Goal: Task Accomplishment & Management: Use online tool/utility

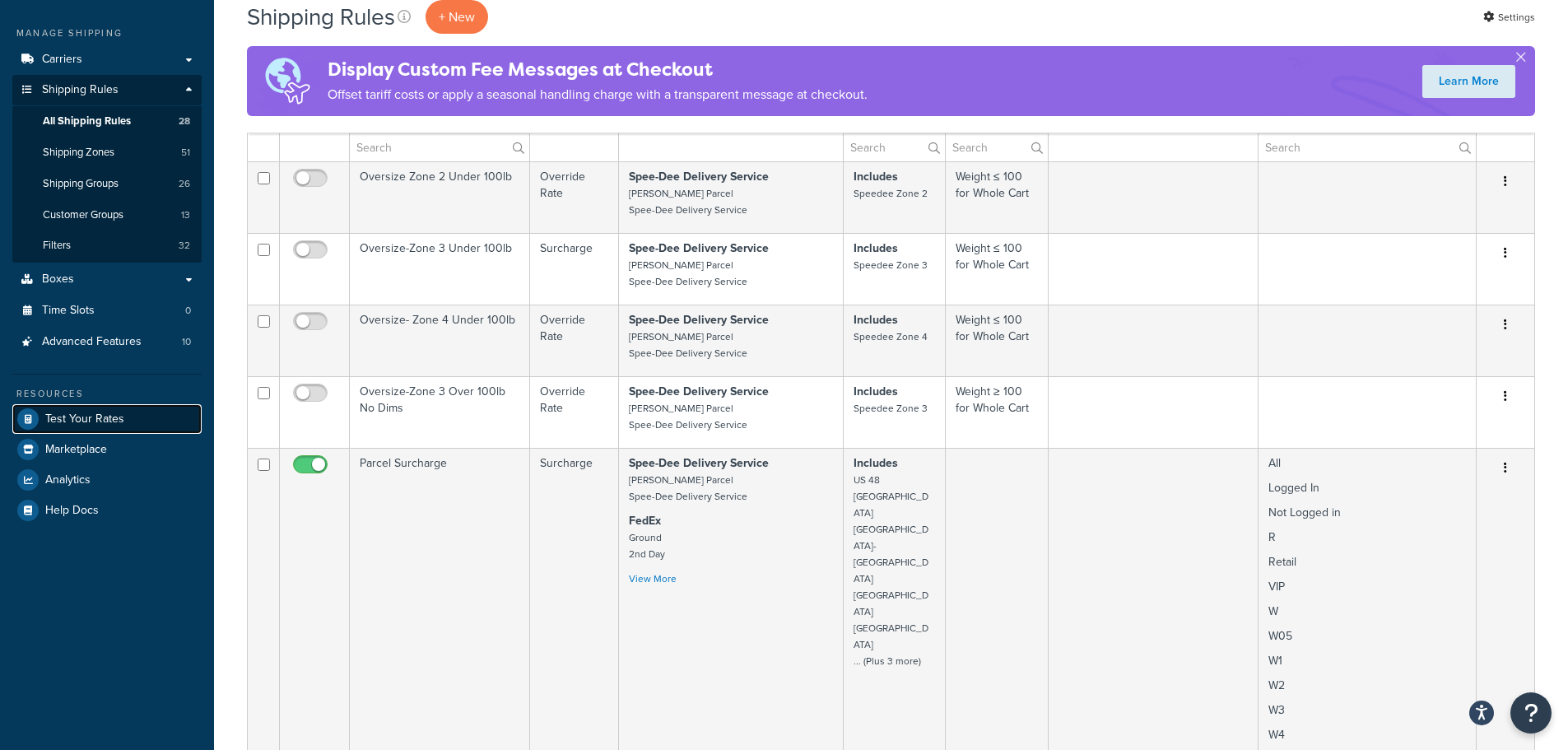
click at [110, 417] on span "Test Your Rates" at bounding box center [85, 419] width 79 height 14
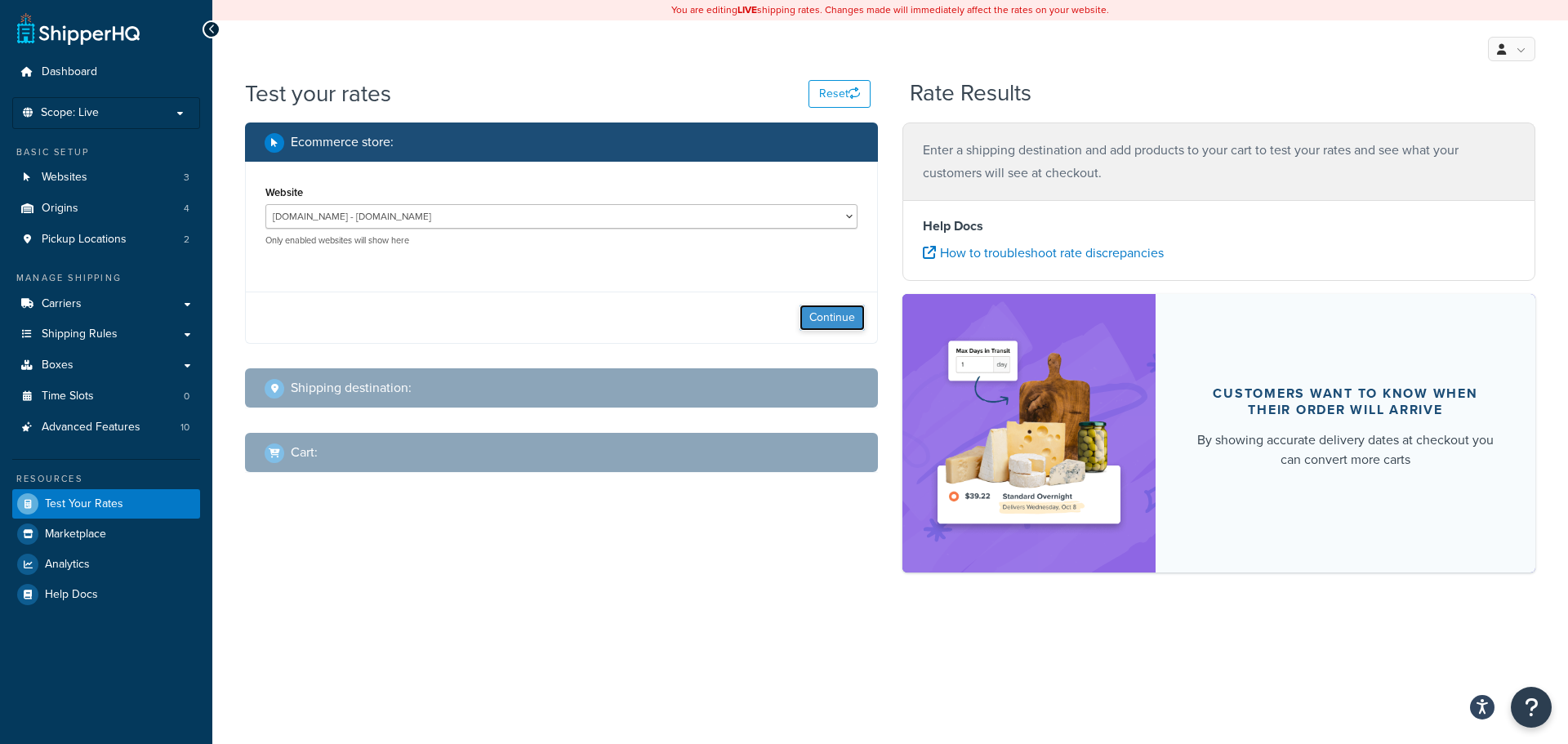
click at [850, 326] on button "Continue" at bounding box center [832, 318] width 65 height 26
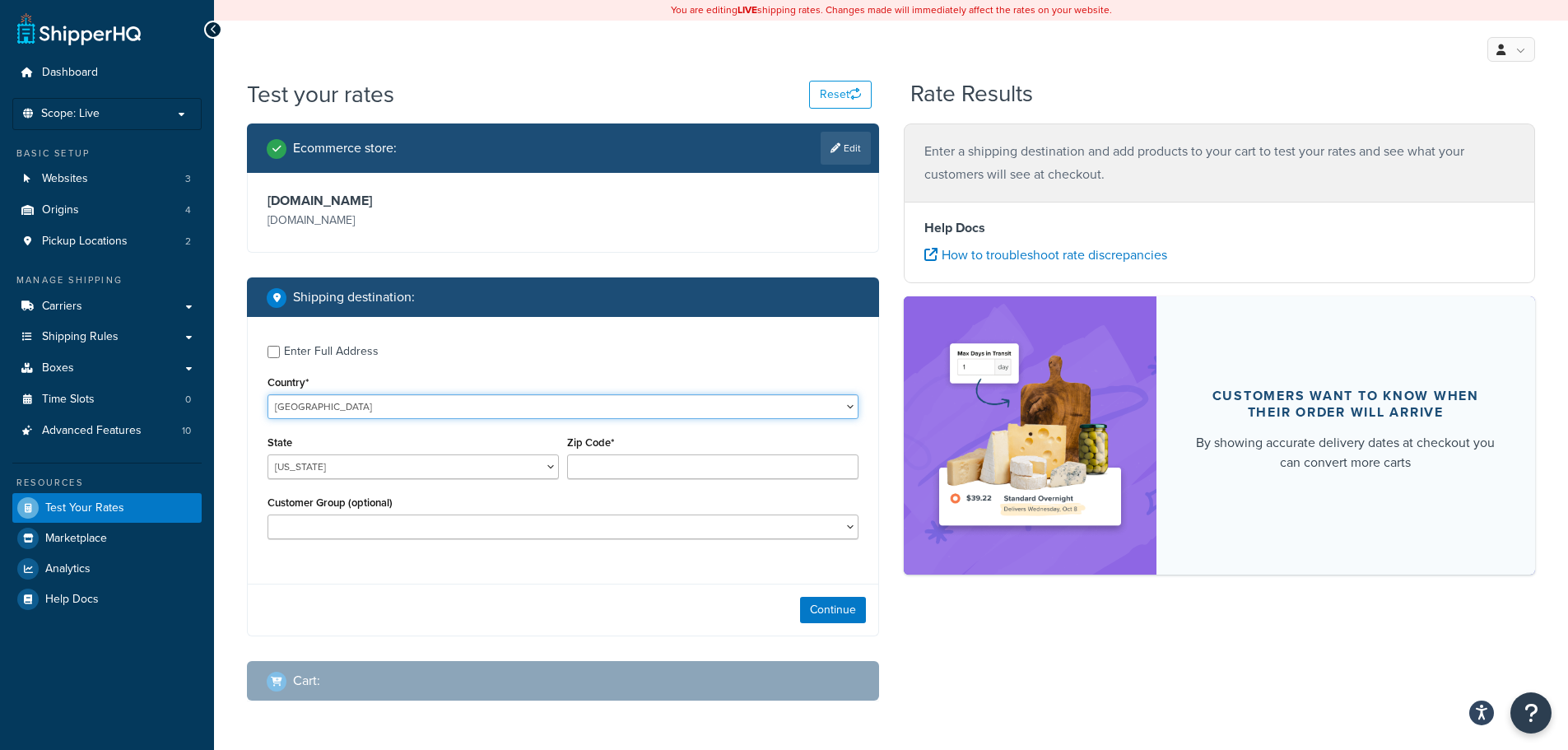
click at [338, 408] on select "[GEOGRAPHIC_DATA] [GEOGRAPHIC_DATA] [GEOGRAPHIC_DATA] [GEOGRAPHIC_DATA] [GEOGRA…" at bounding box center [563, 407] width 591 height 25
click at [325, 471] on select "[US_STATE] [US_STATE] [US_STATE] [US_STATE] [US_STATE] Armed Forces Americas Ar…" at bounding box center [413, 466] width 291 height 25
select select "KS"
click at [268, 454] on select "[US_STATE] [US_STATE] [US_STATE] [US_STATE] [US_STATE] Armed Forces Americas Ar…" at bounding box center [413, 466] width 291 height 25
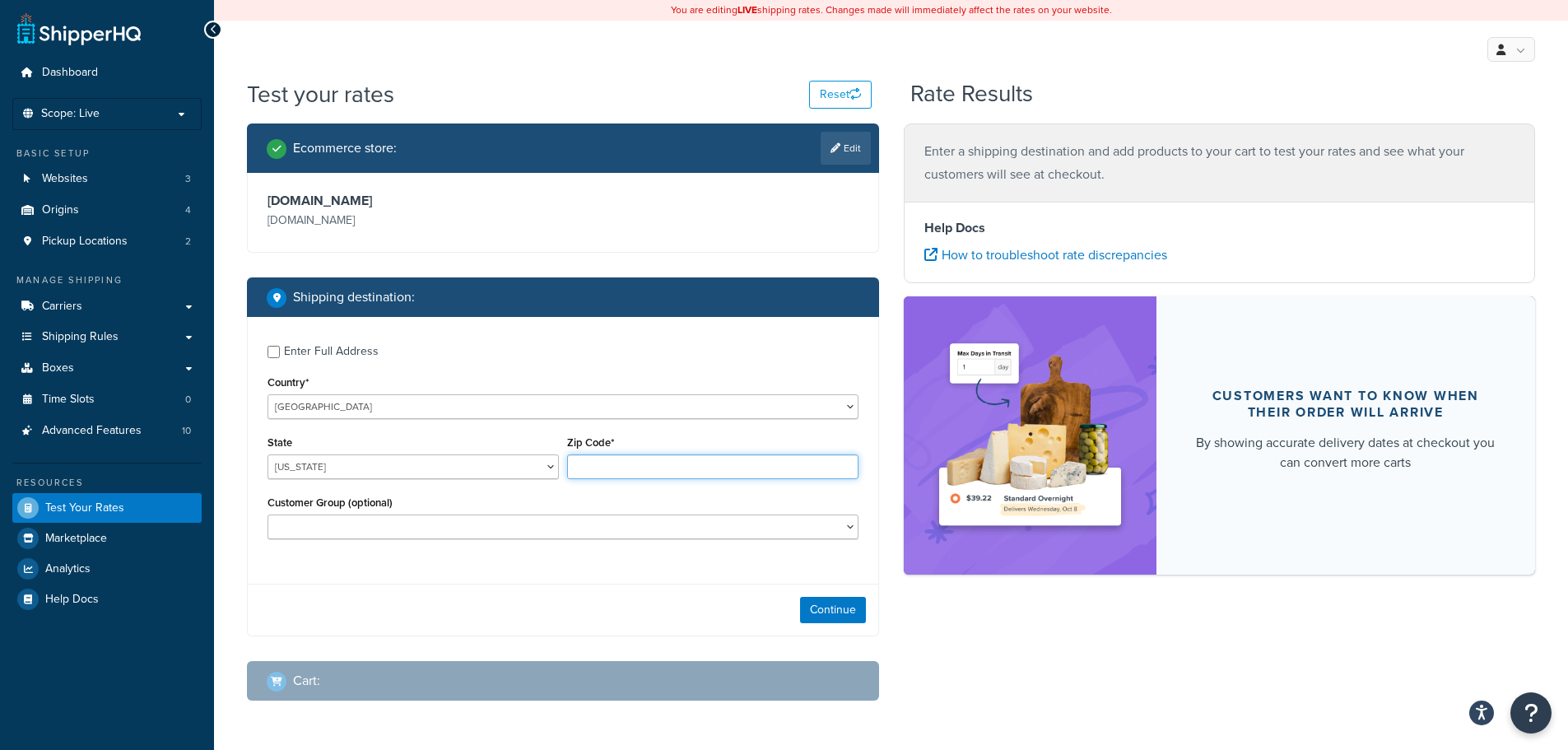
click at [688, 456] on input "Zip Code*" at bounding box center [712, 466] width 291 height 25
type input "67480"
click at [452, 527] on select "Logged In Not Logged in R Retail VIP W W05 W1 W2 W3 W4 Wholesale" at bounding box center [563, 527] width 591 height 25
select select "R"
click at [268, 515] on select "Logged In Not Logged in R Retail VIP W W05 W1 W2 W3 W4 Wholesale" at bounding box center [563, 527] width 591 height 25
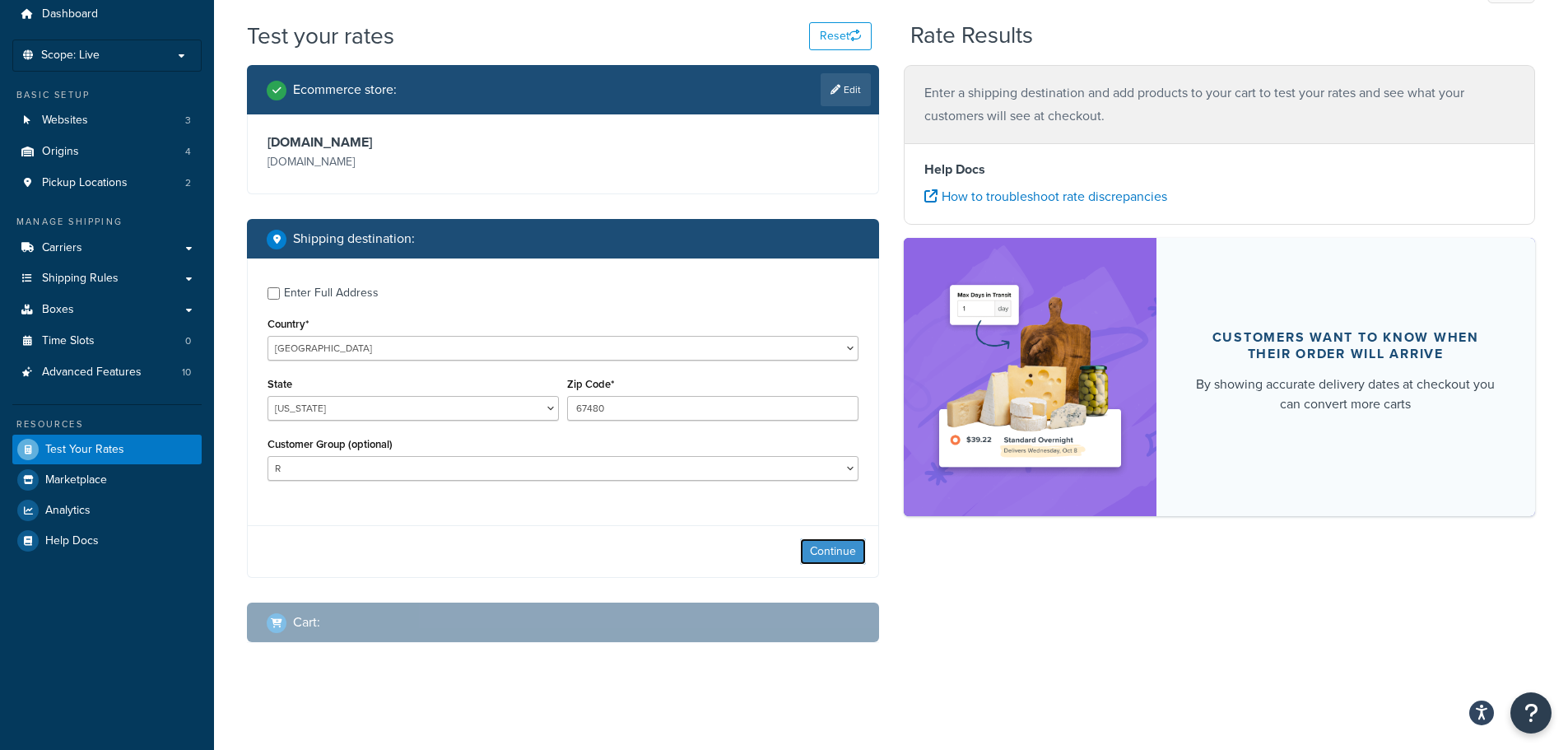
click at [857, 544] on button "Continue" at bounding box center [832, 551] width 66 height 26
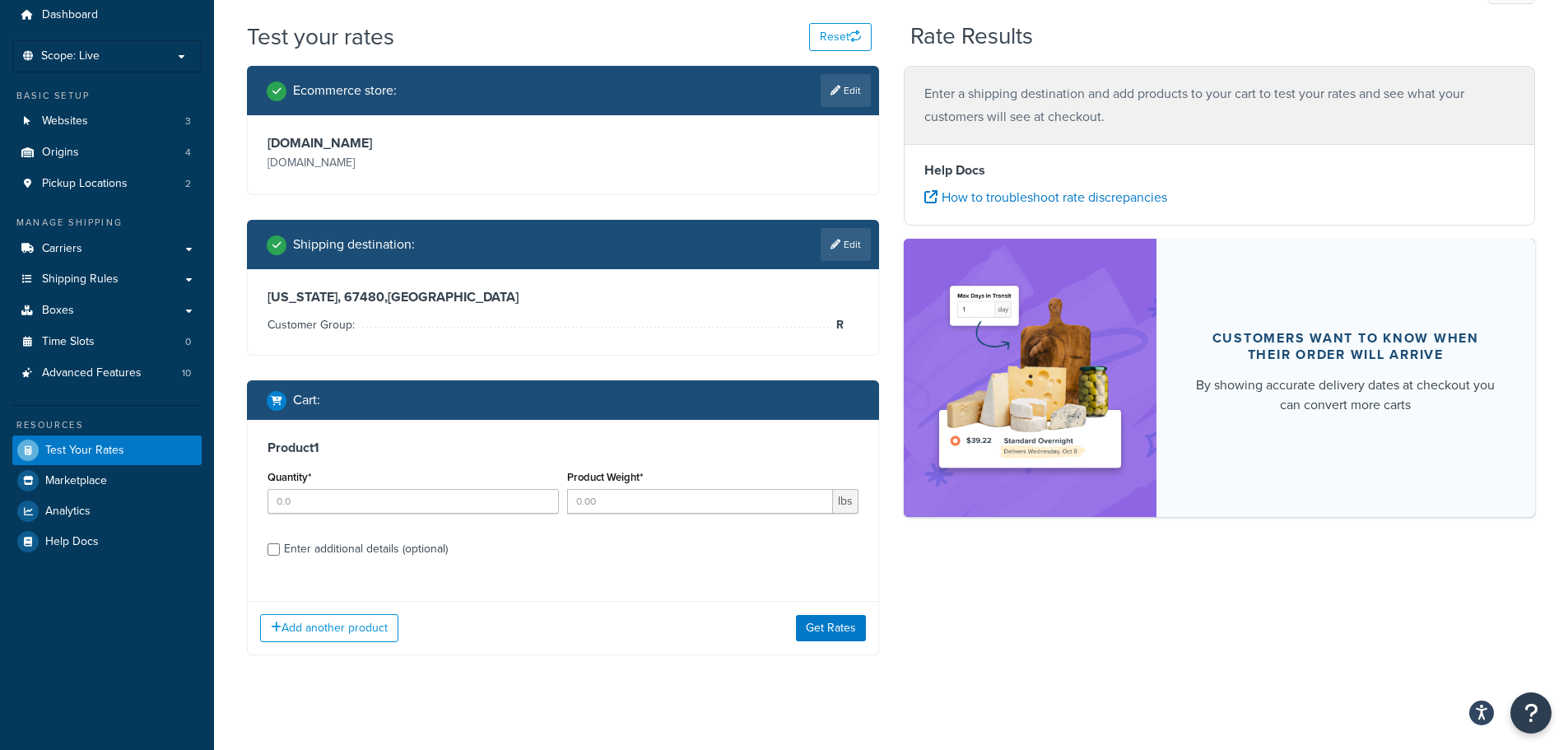
scroll to position [59, 0]
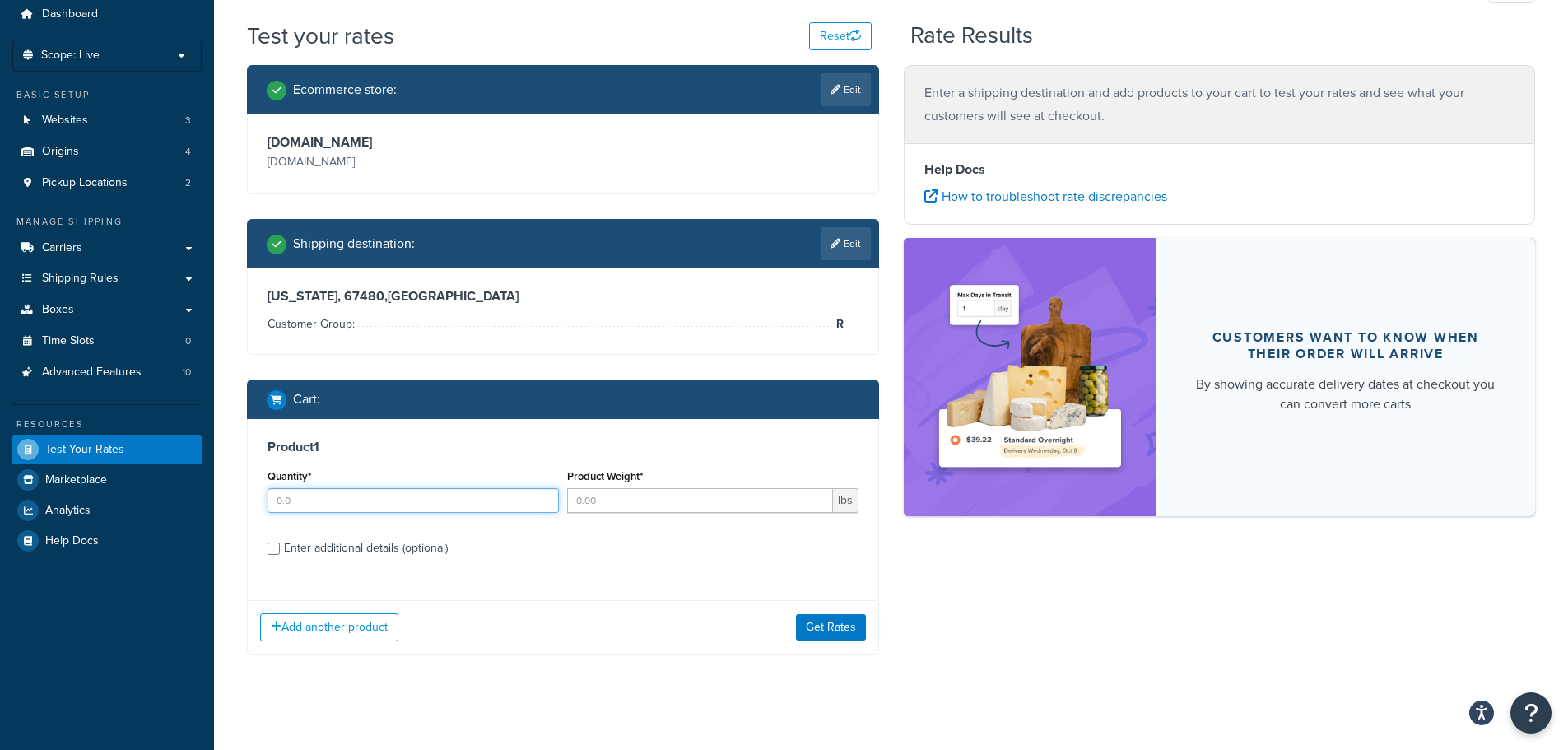
click at [428, 494] on input "Quantity*" at bounding box center [413, 501] width 291 height 25
type input "3"
type input "2"
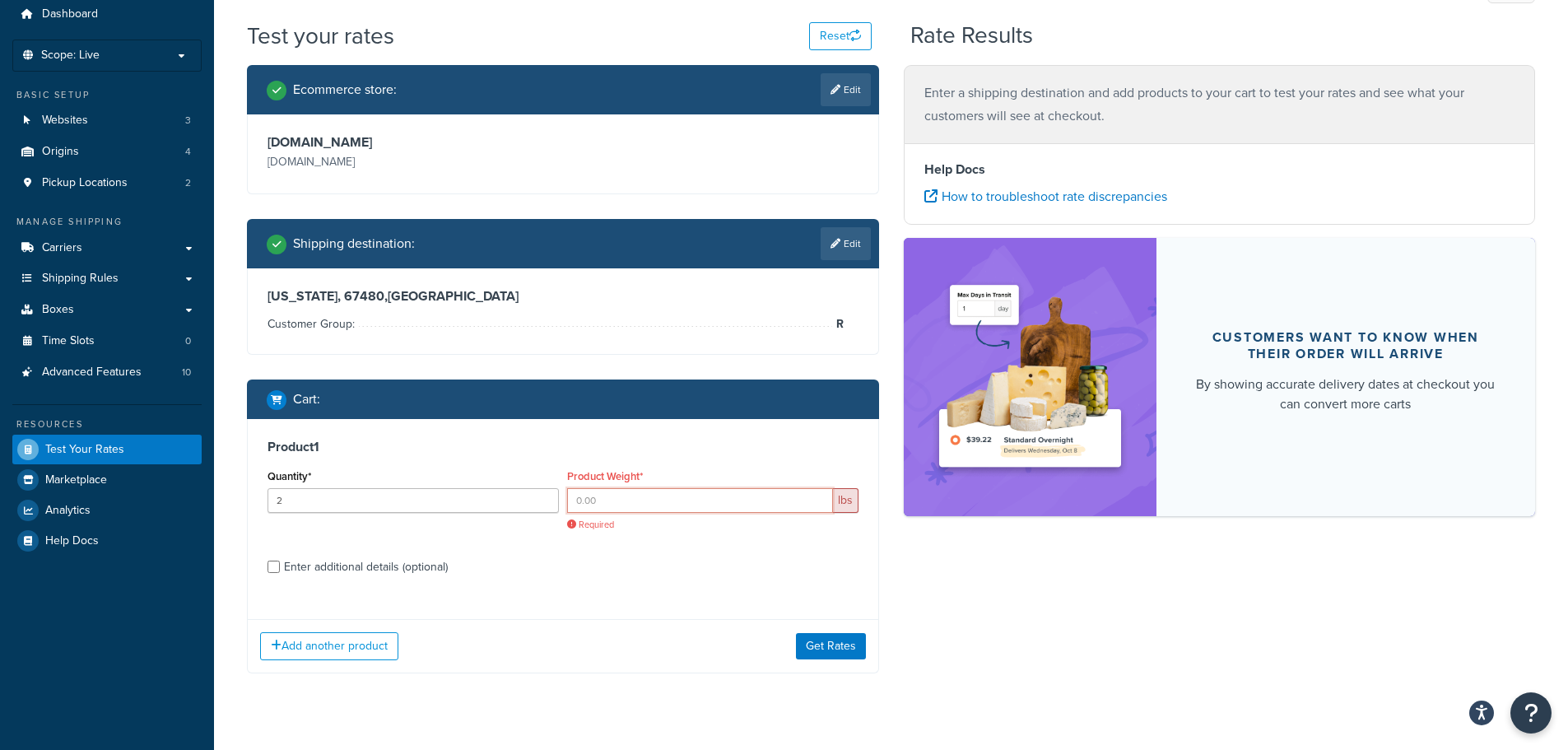
click at [586, 501] on input "Product Weight*" at bounding box center [700, 501] width 266 height 25
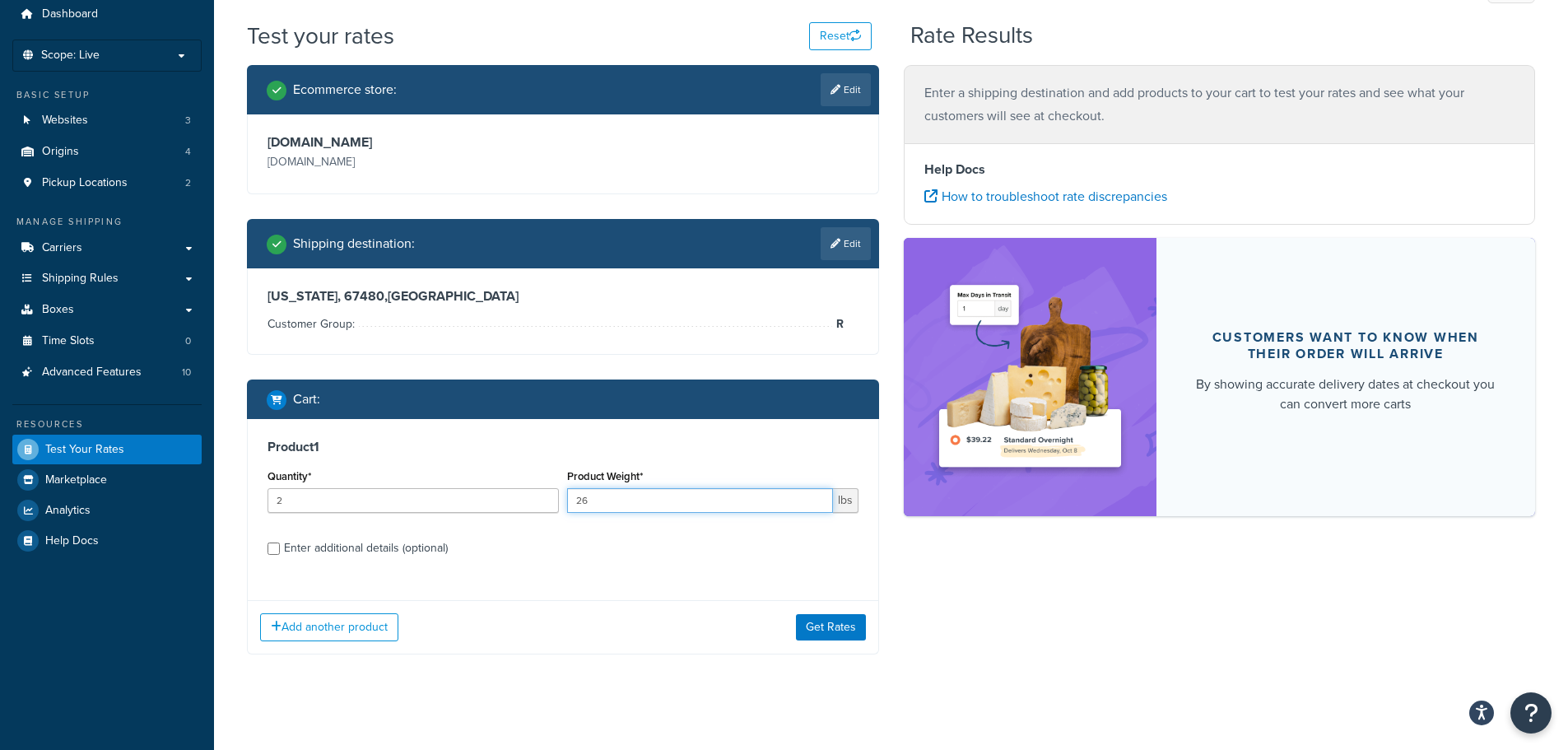
type input "26"
click at [536, 562] on div "Product 1 Quantity* 2 Product Weight* 26 lbs Enter additional details (optional)" at bounding box center [563, 503] width 631 height 169
click at [300, 549] on div "Enter additional details (optional)" at bounding box center [366, 548] width 164 height 23
click at [280, 549] on input "Enter additional details (optional)" at bounding box center [274, 549] width 12 height 12
checkbox input "true"
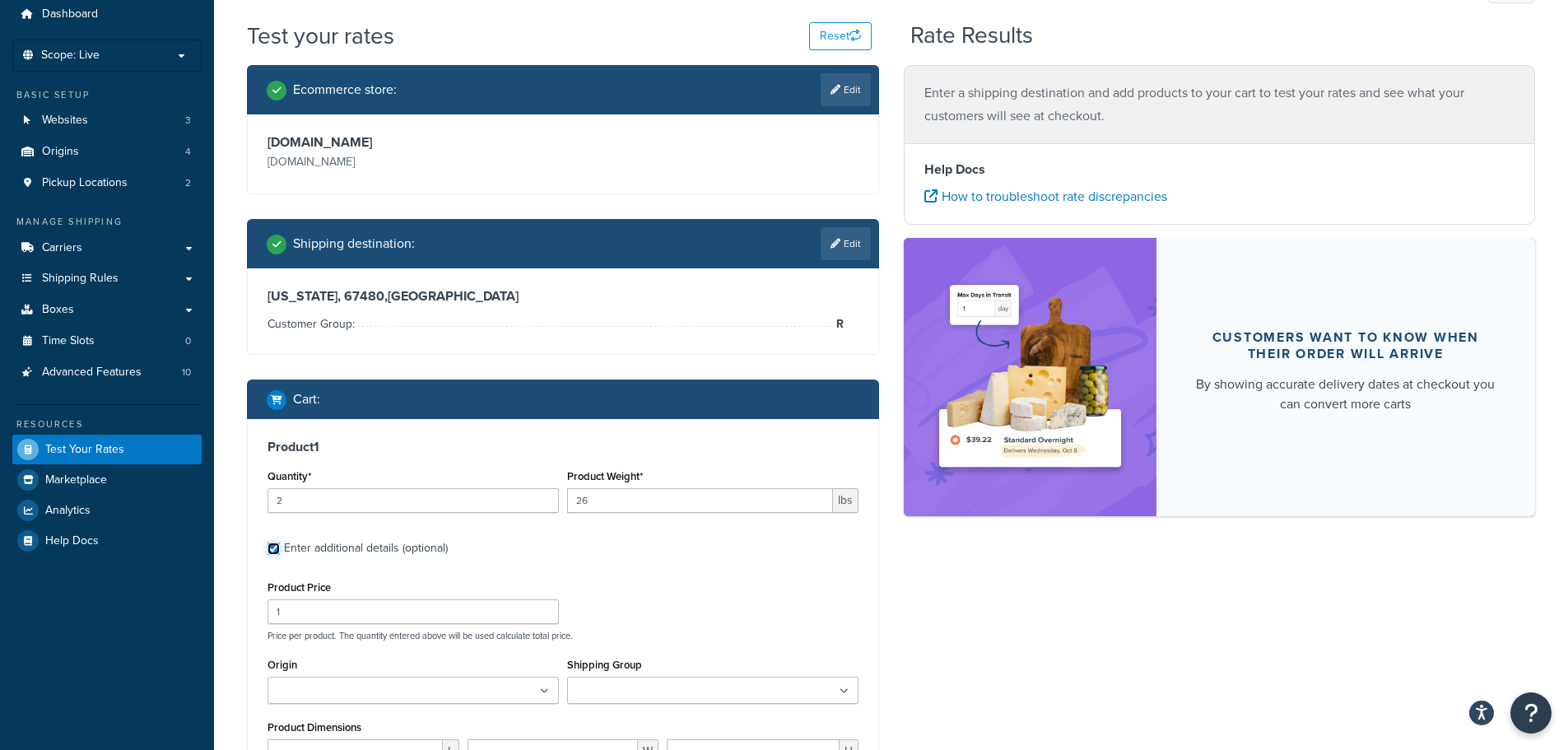
scroll to position [223, 0]
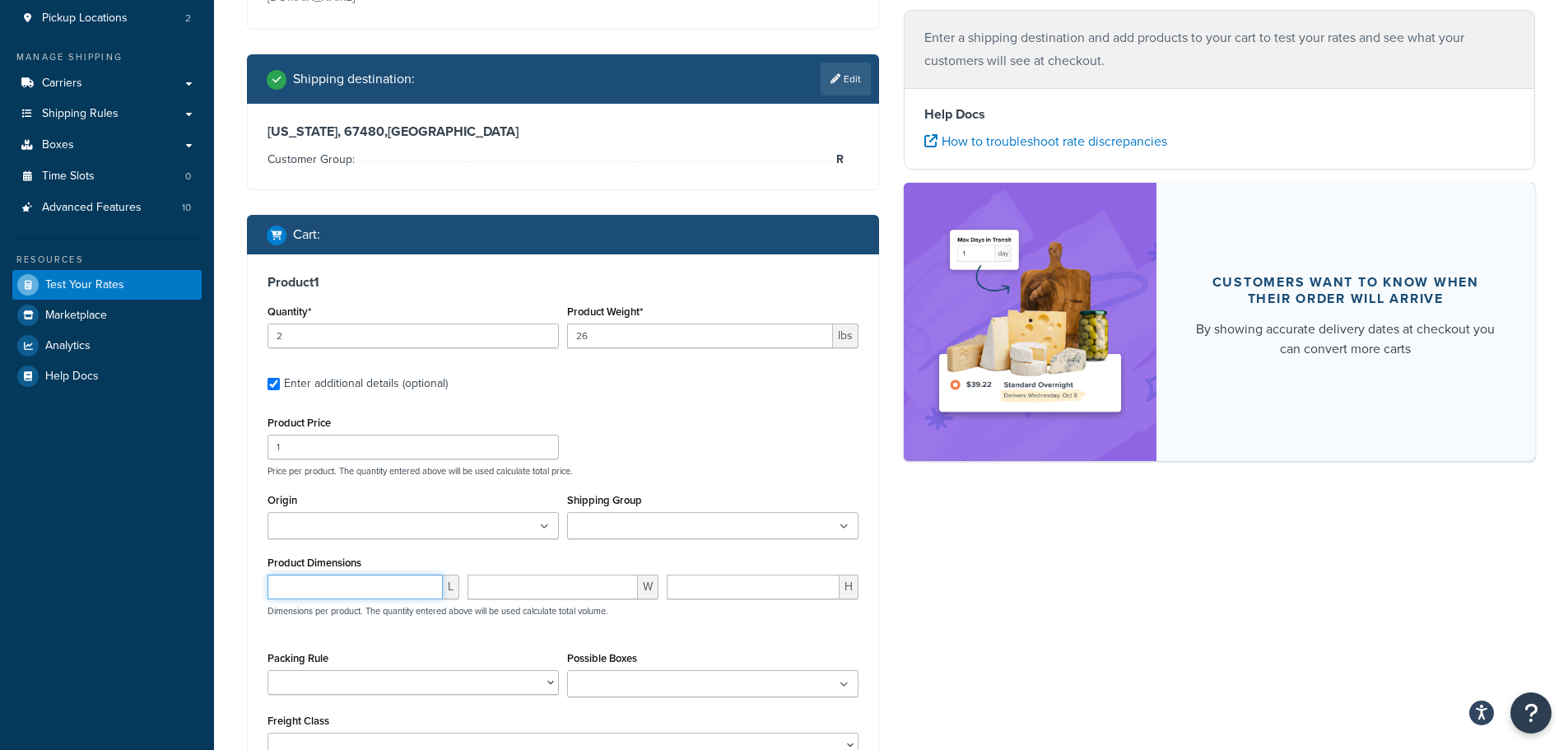
click at [326, 591] on input "number" at bounding box center [355, 587] width 175 height 25
type input "36"
type input "26"
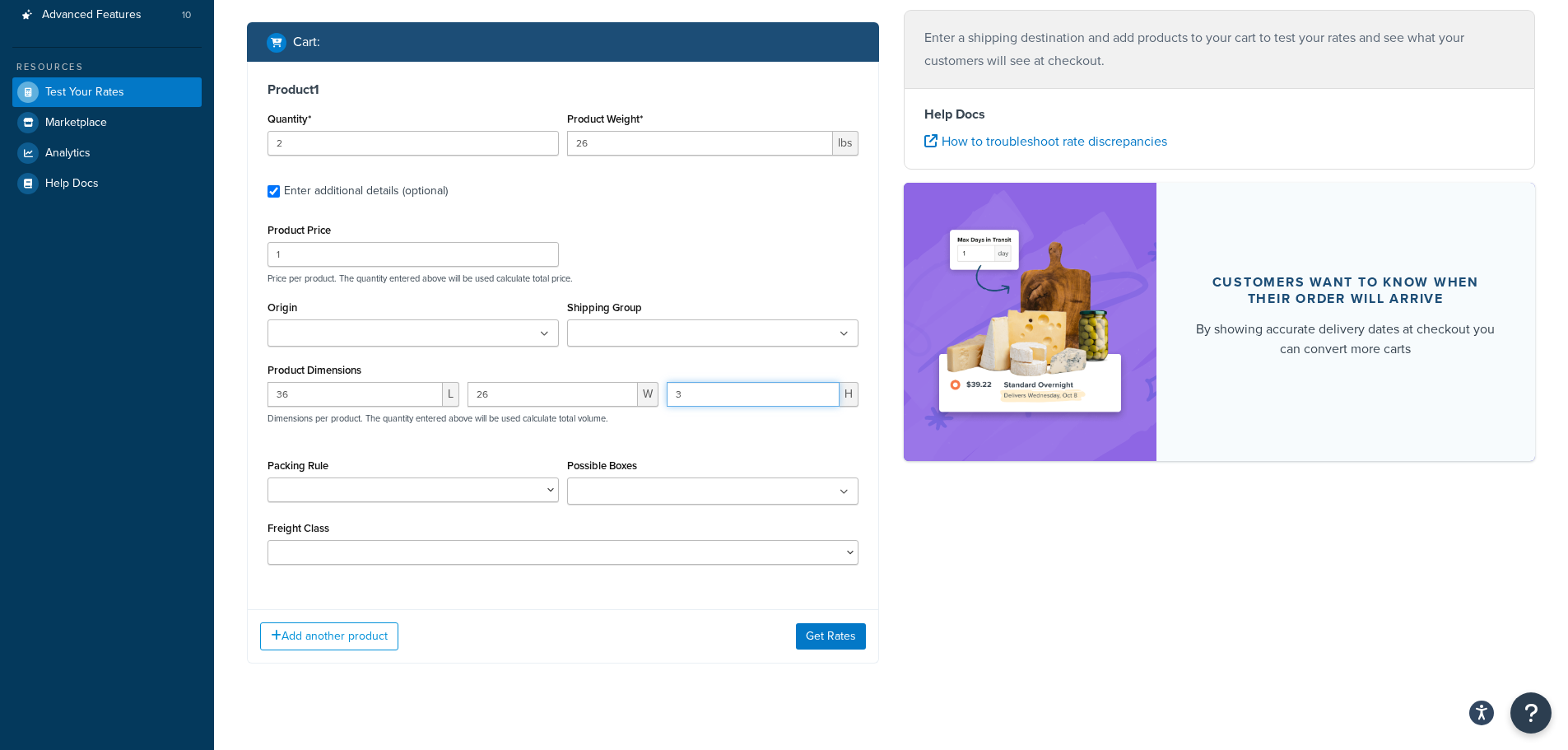
scroll to position [437, 0]
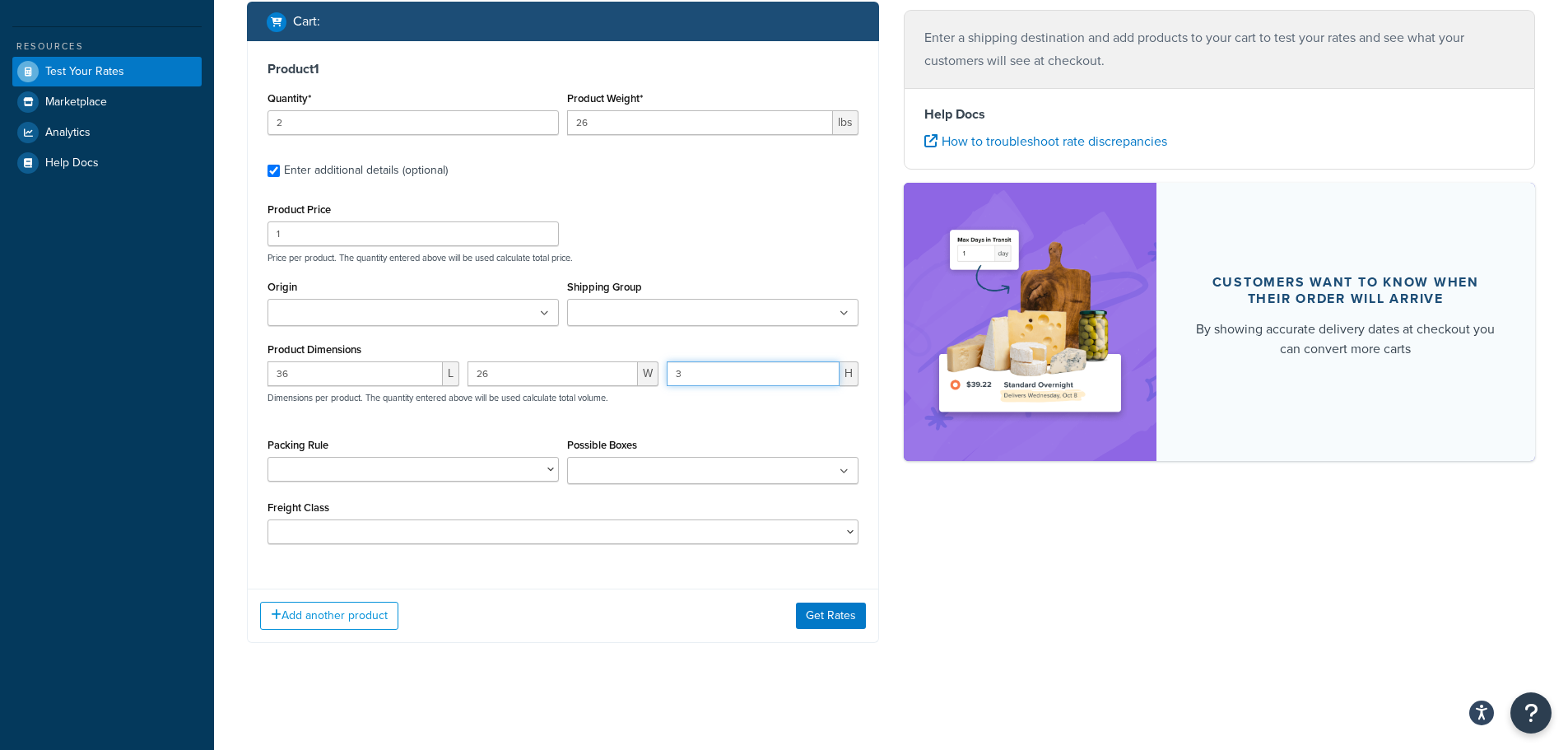
type input "3"
click at [423, 316] on ul at bounding box center [413, 312] width 291 height 27
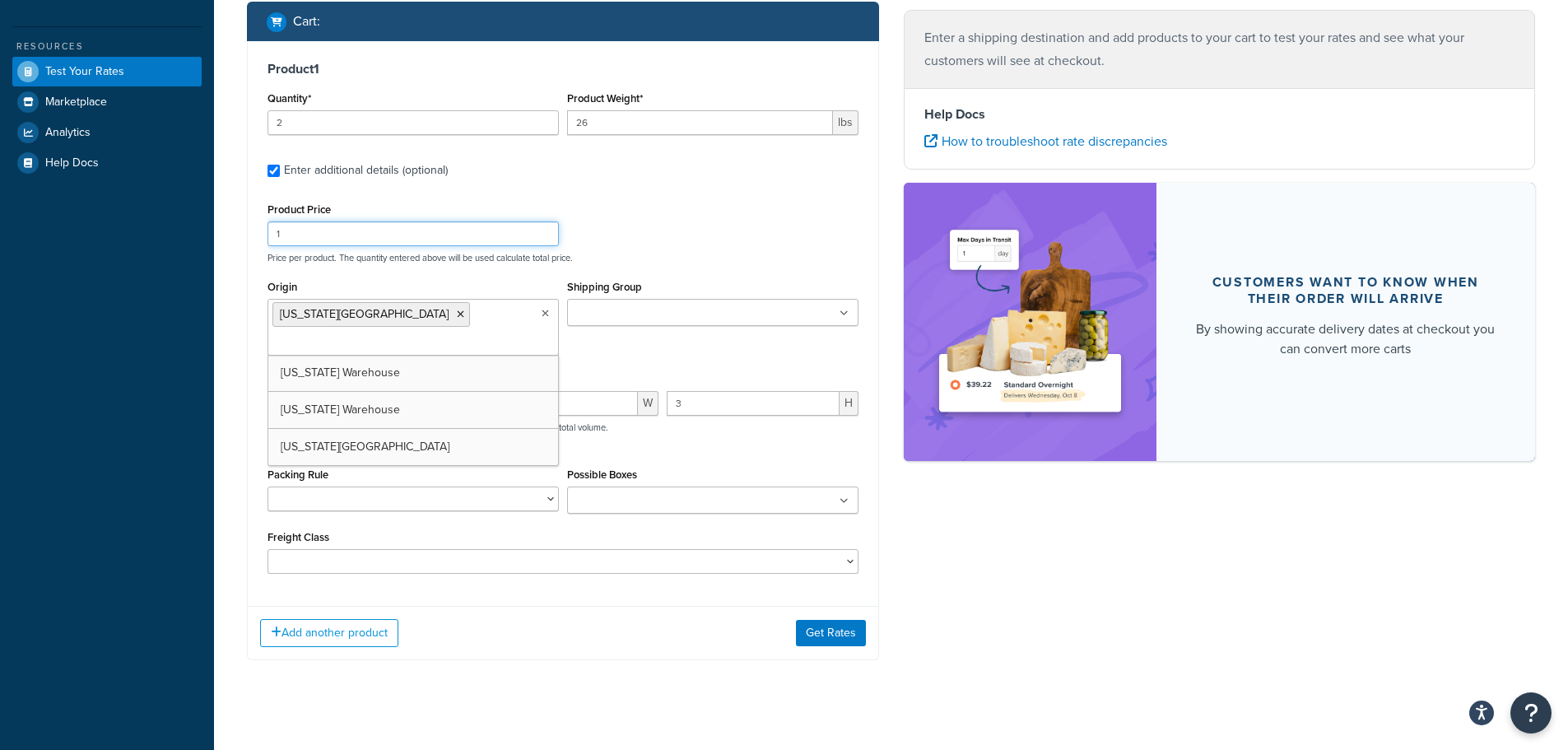
click at [816, 221] on div "Product Price 1 Price per product. The quantity entered above will be used calc…" at bounding box center [563, 231] width 599 height 65
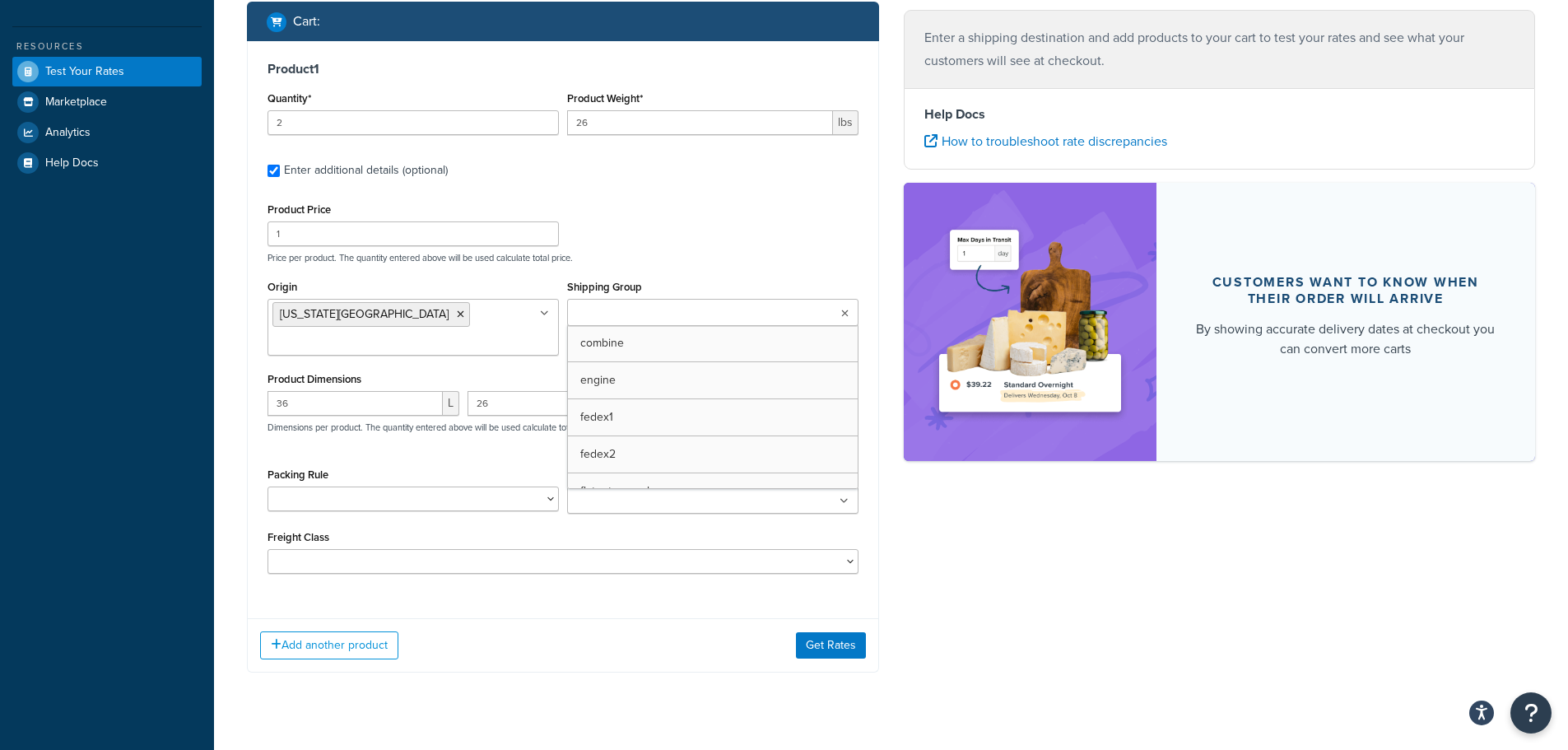
click at [681, 305] on input "Shipping Group" at bounding box center [645, 313] width 146 height 18
click at [685, 257] on p "Price per product. The quantity entered above will be used calculate total pric…" at bounding box center [563, 257] width 599 height 11
click at [636, 340] on div "Origin [US_STATE] Warehouse [US_STATE] Warehouse [US_STATE] Warehouse [US_STATE…" at bounding box center [563, 321] width 599 height 92
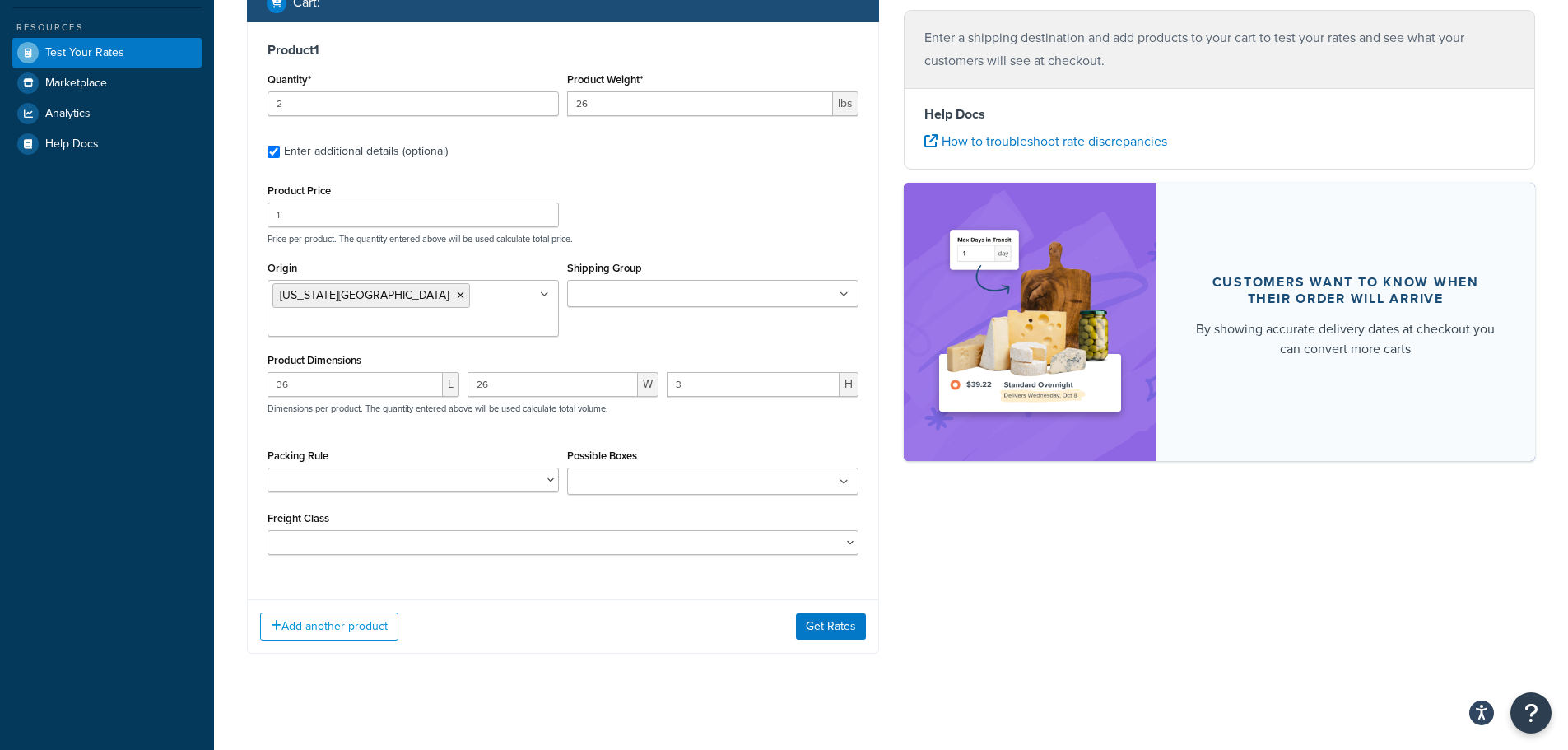
scroll to position [466, 0]
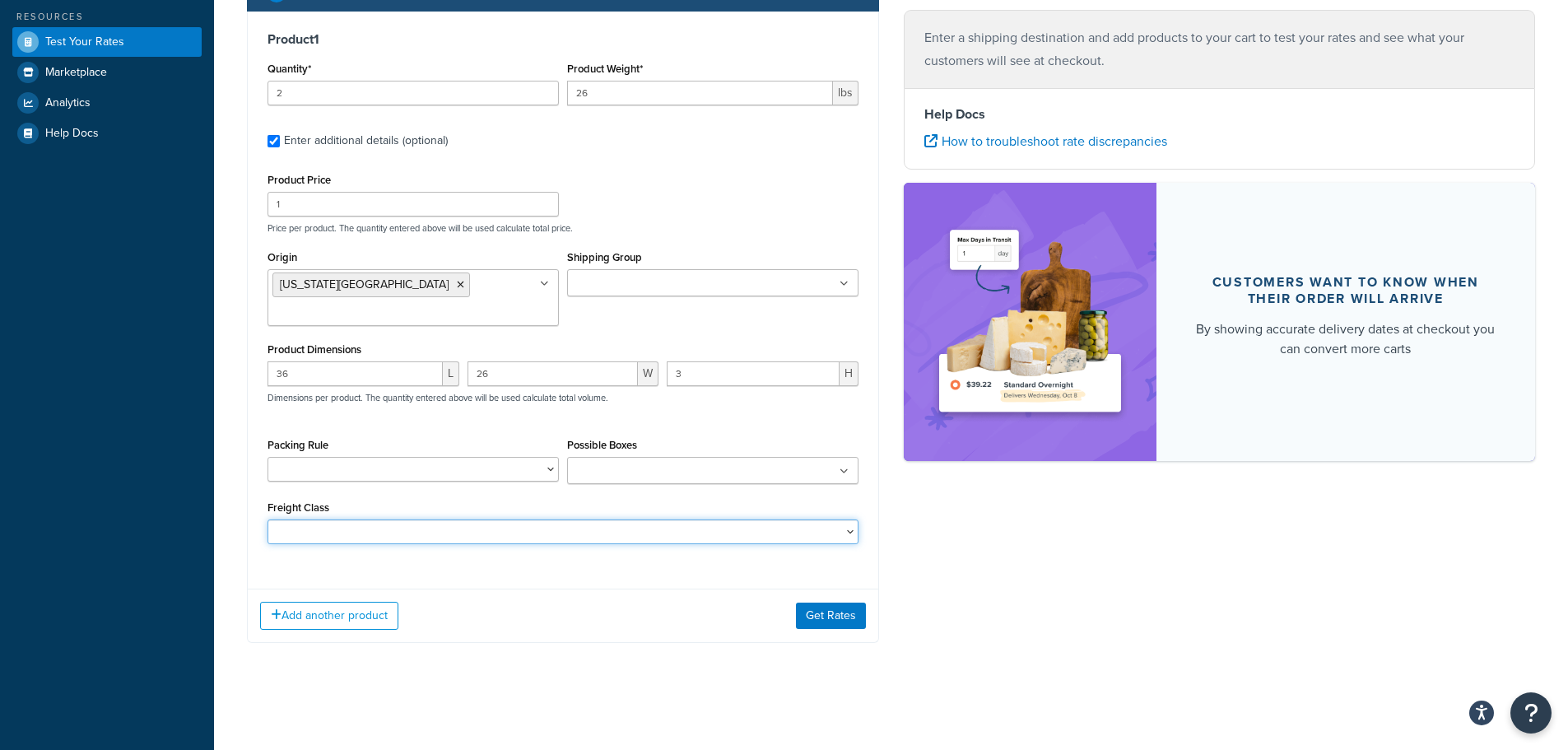
click at [438, 537] on select "50 55 60 65 70 77.5 85 92.5 100 110 125 150 175 200 250 300 400 500" at bounding box center [563, 532] width 591 height 25
drag, startPoint x: 435, startPoint y: 539, endPoint x: 558, endPoint y: 566, distance: 125.9
click at [435, 539] on select "50 55 60 65 70 77.5 85 92.5 100 110 125 150 175 200 250 300 400 500" at bounding box center [563, 532] width 591 height 25
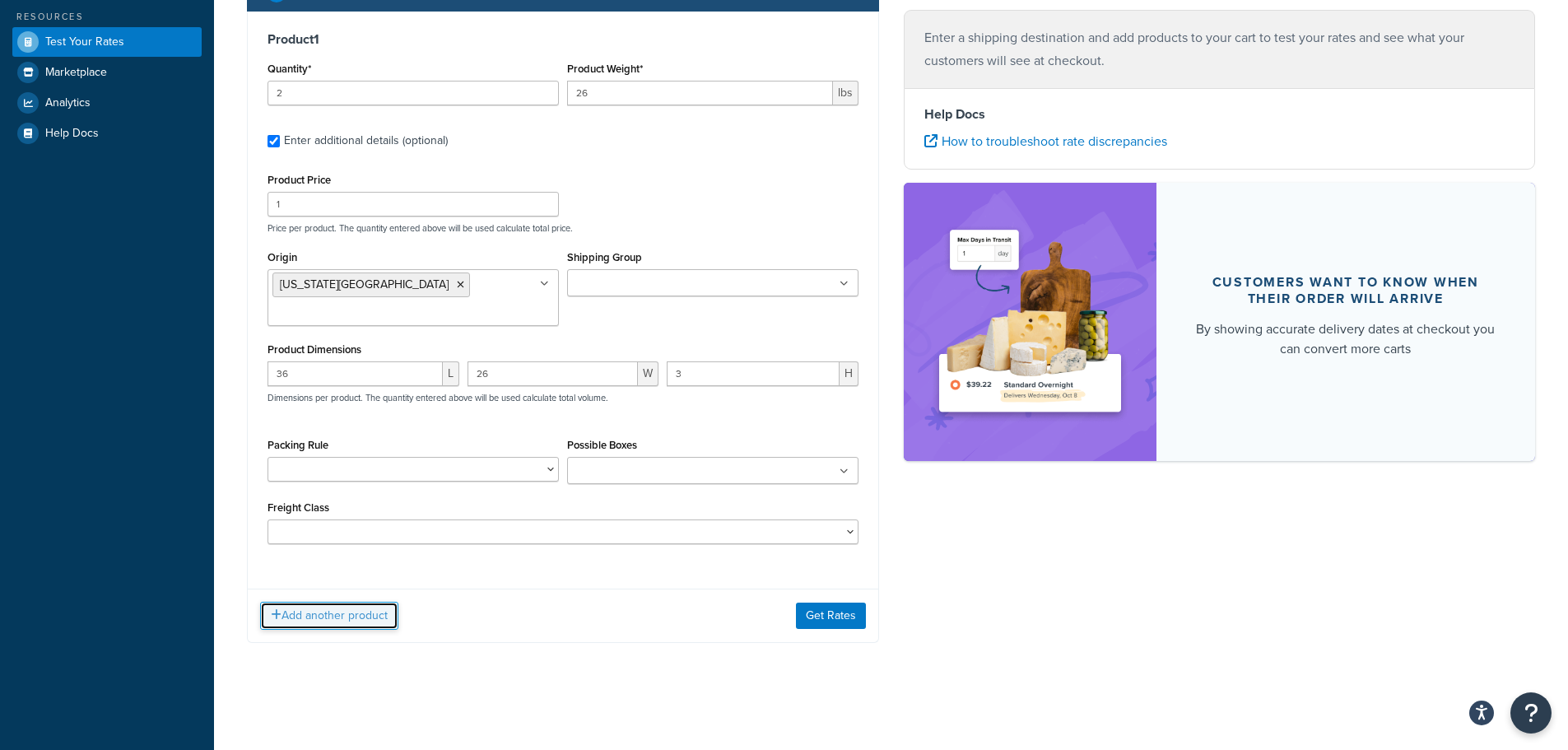
click at [366, 619] on button "Add another product" at bounding box center [329, 616] width 138 height 28
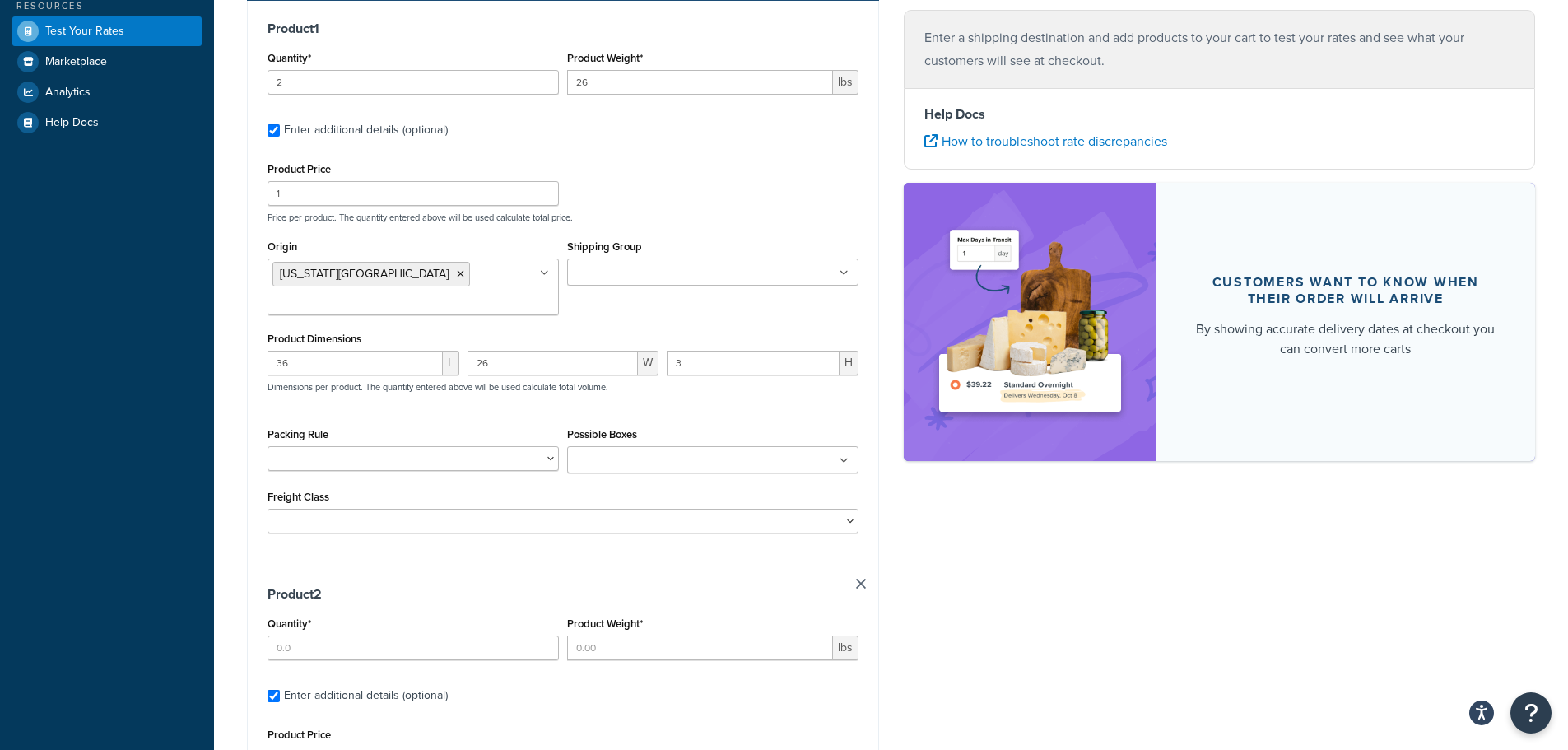
scroll to position [495, 0]
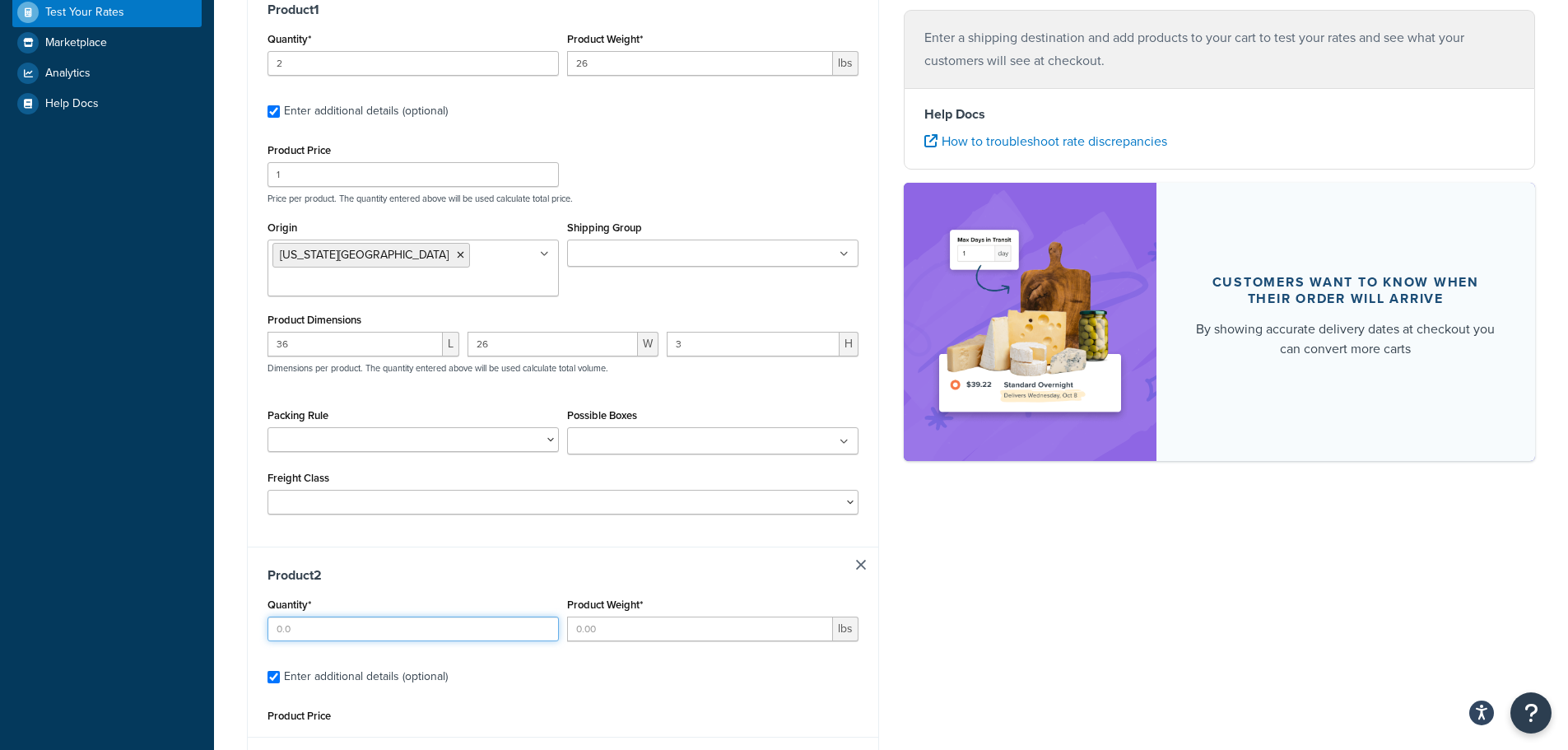
click at [331, 628] on input "Quantity*" at bounding box center [413, 629] width 291 height 25
type input "1"
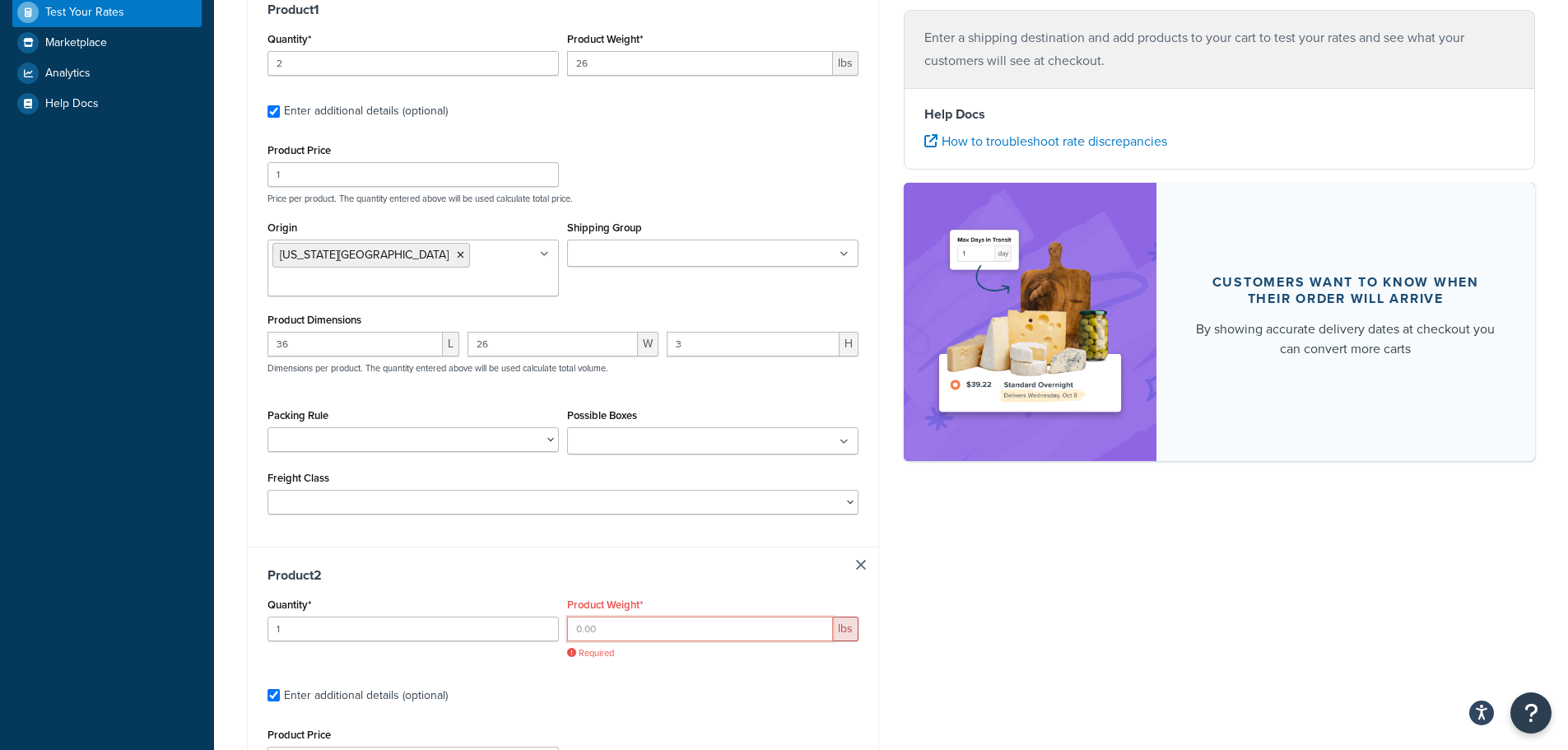
click at [597, 630] on input "Product Weight*" at bounding box center [700, 629] width 266 height 25
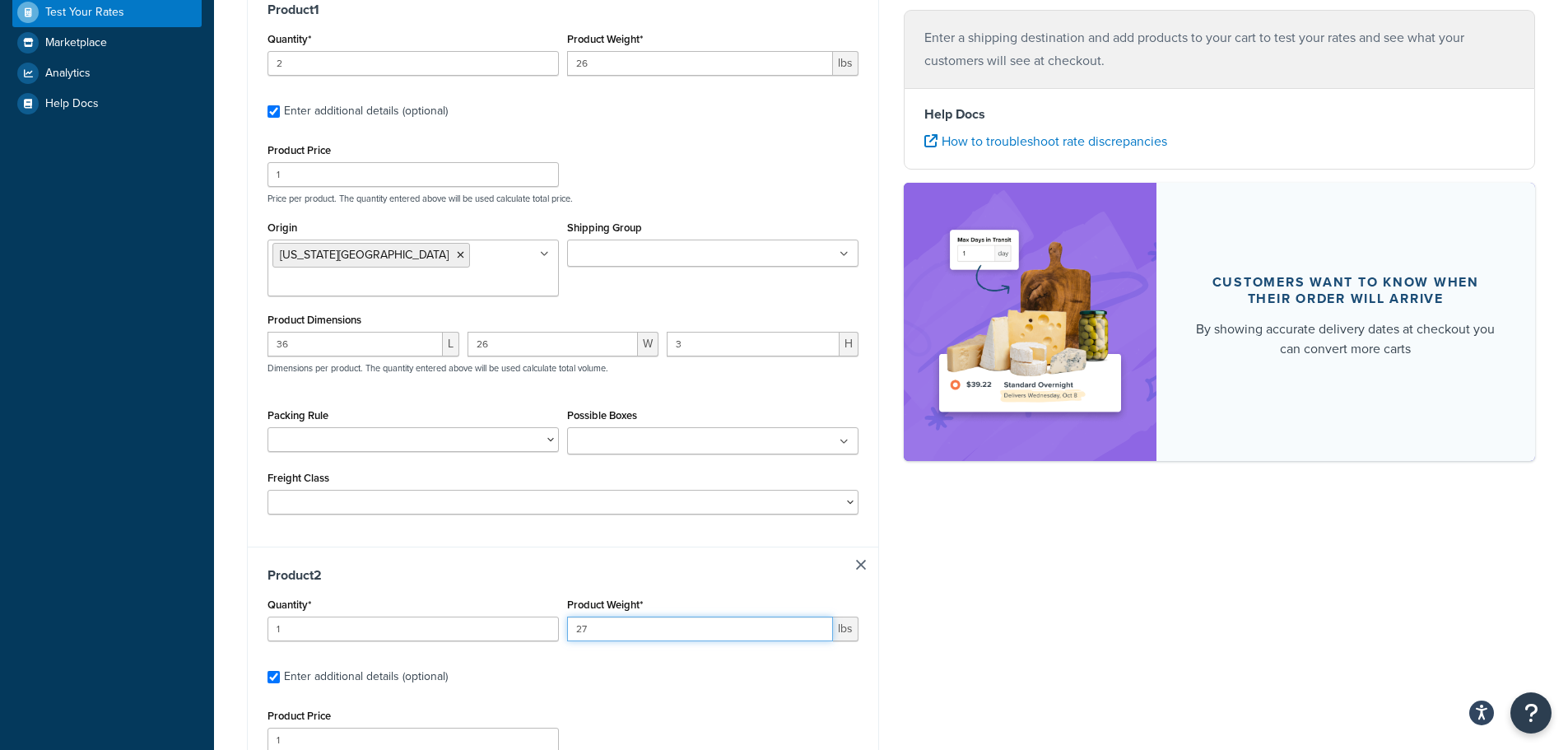
type input "27"
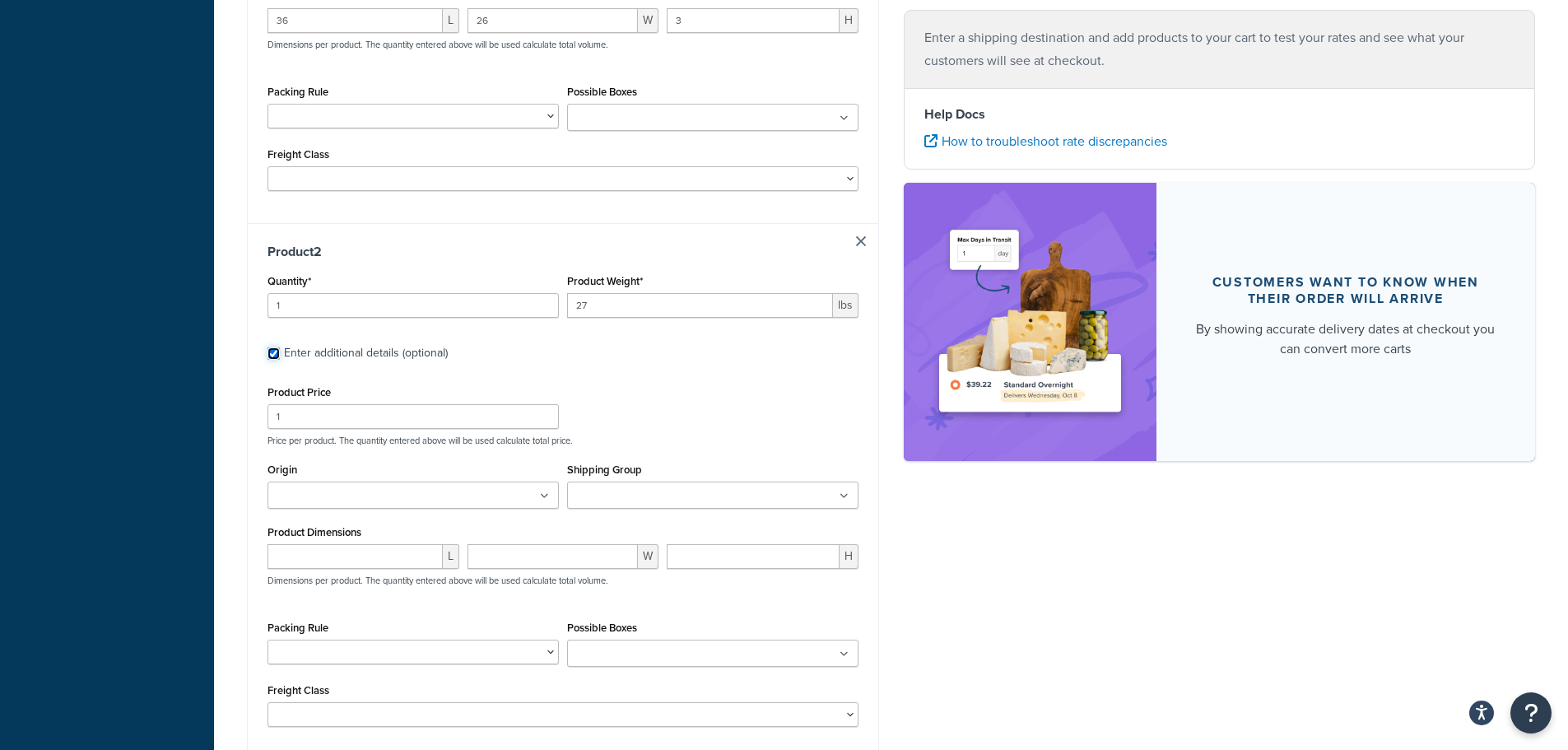
scroll to position [825, 0]
drag, startPoint x: 315, startPoint y: 475, endPoint x: 318, endPoint y: 487, distance: 12.4
click at [315, 480] on div "Origin [US_STATE][GEOGRAPHIC_DATA] [US_STATE] [GEOGRAPHIC_DATA] [US_STATE][GEOG…" at bounding box center [413, 477] width 291 height 50
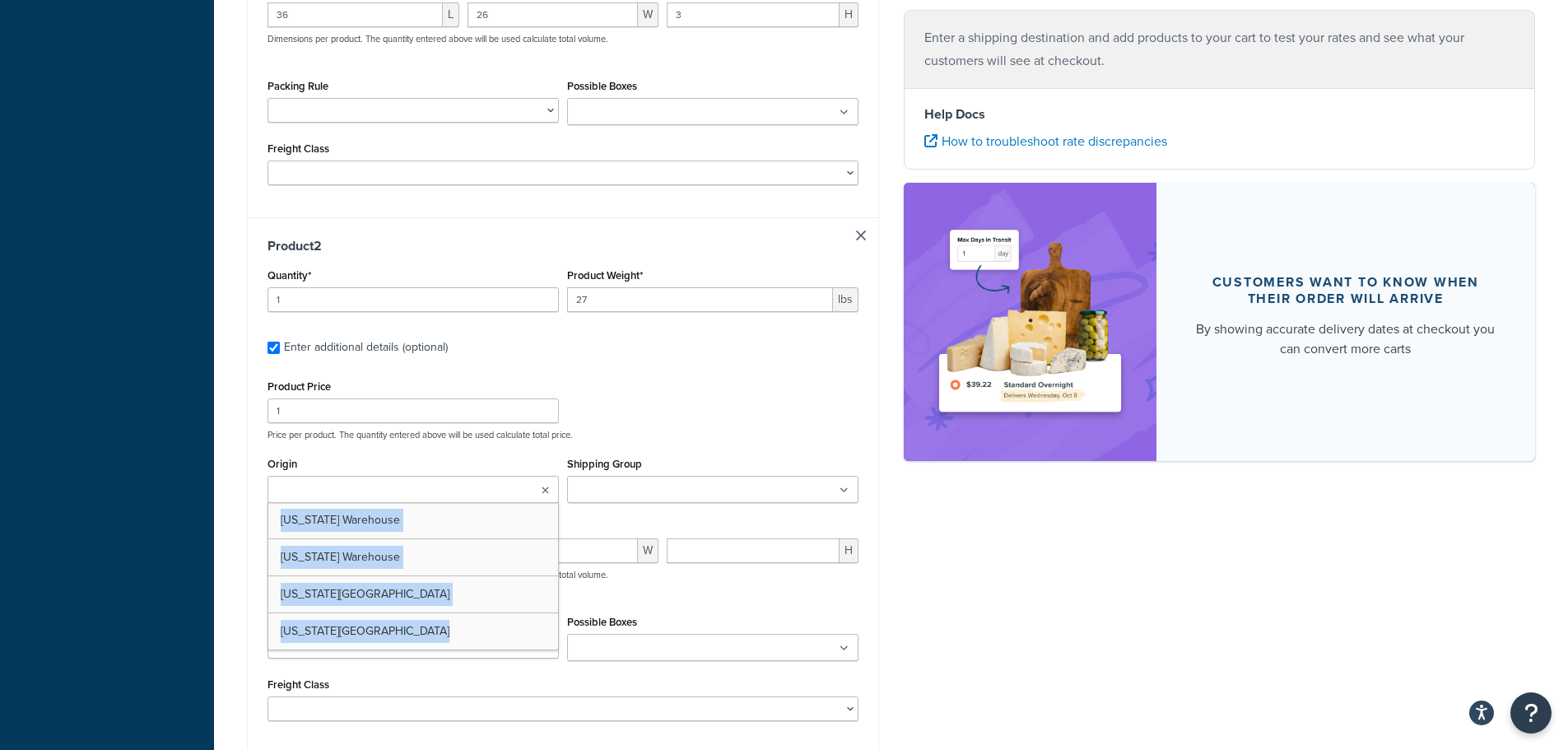
click at [317, 491] on input "Origin" at bounding box center [345, 490] width 146 height 18
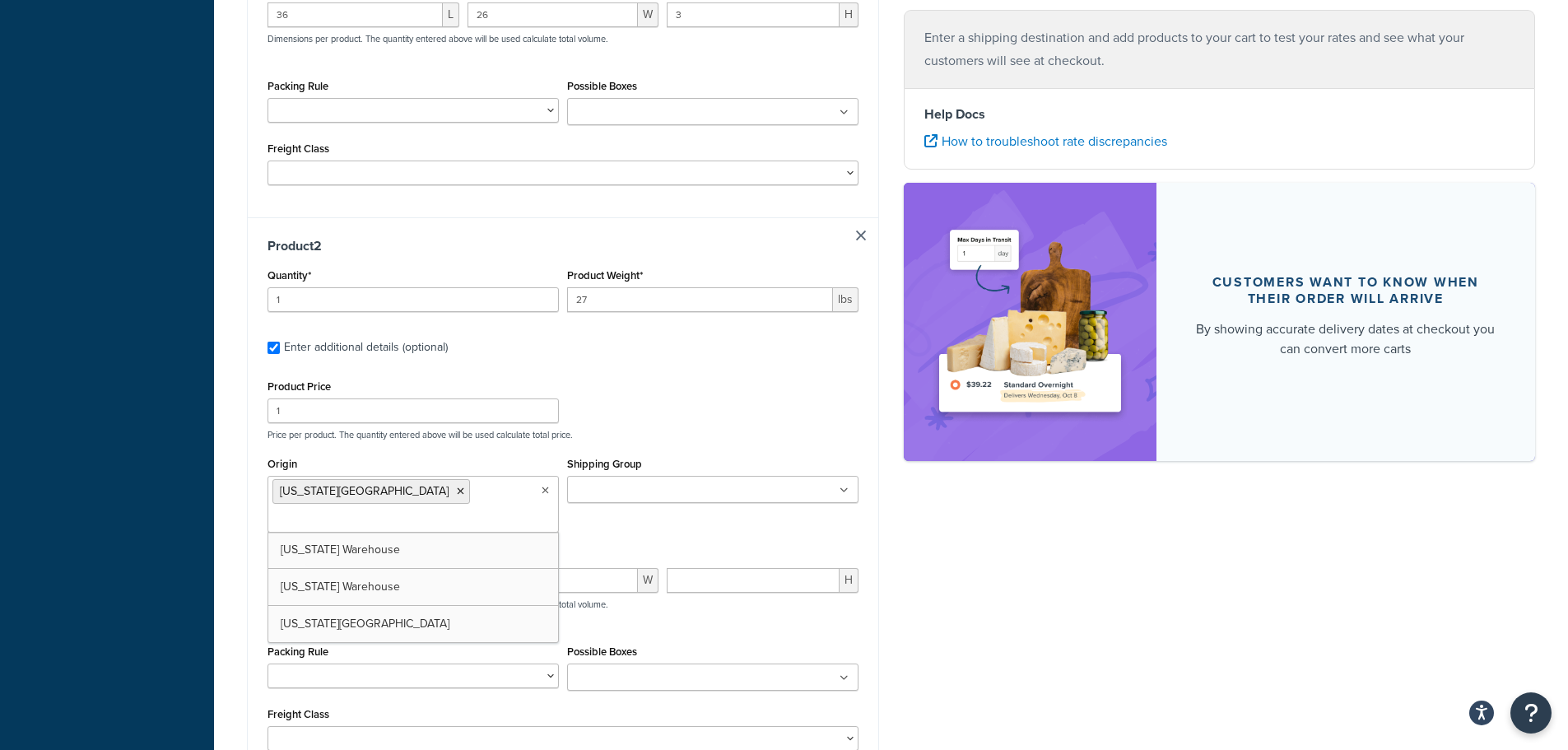
click at [709, 422] on div "Product Price 1 Price per product. The quantity entered above will be used calc…" at bounding box center [563, 408] width 599 height 65
click at [360, 593] on div "L" at bounding box center [363, 586] width 200 height 37
click at [364, 588] on input "number" at bounding box center [355, 580] width 175 height 25
click at [320, 591] on input "number" at bounding box center [355, 580] width 175 height 25
type input "52"
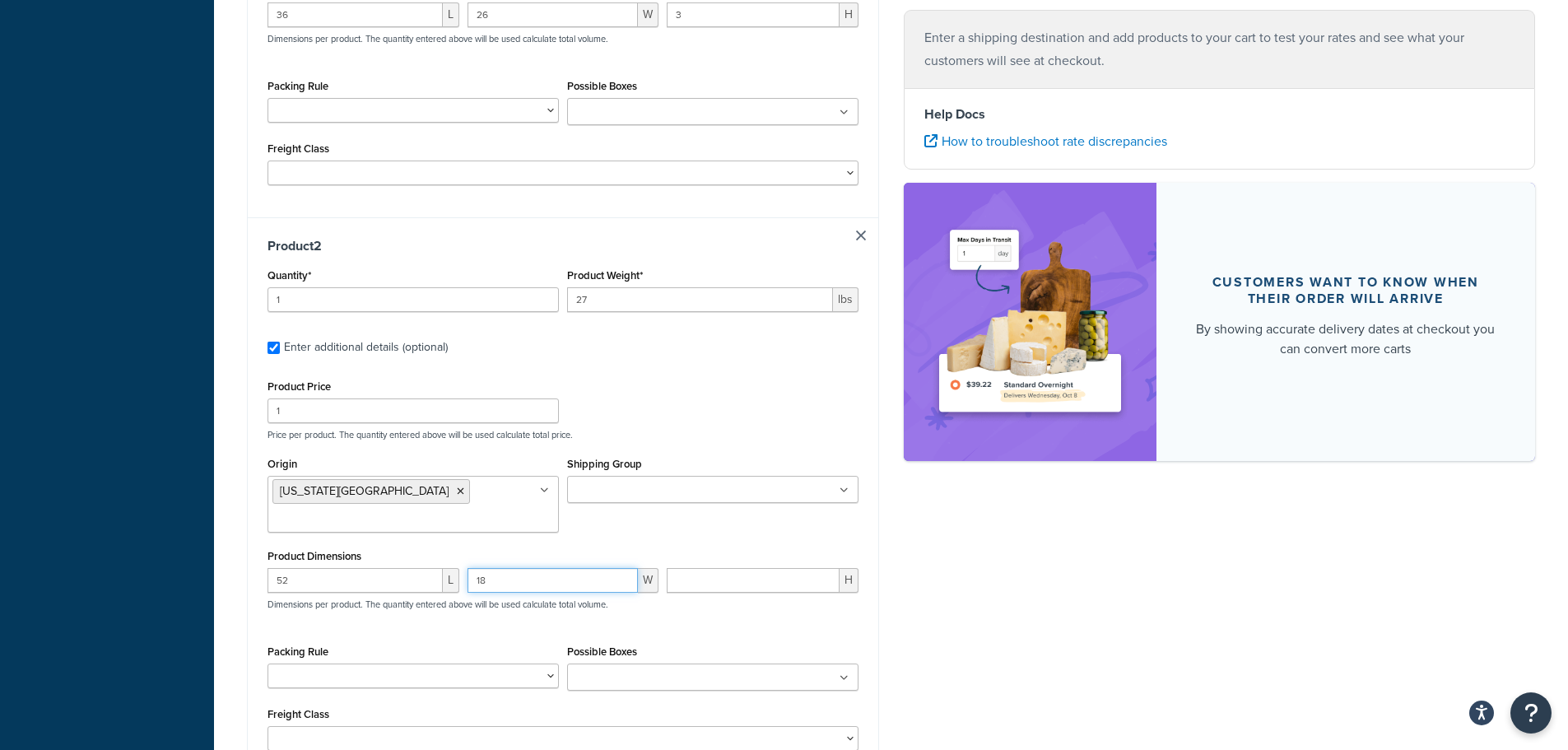
type input "18"
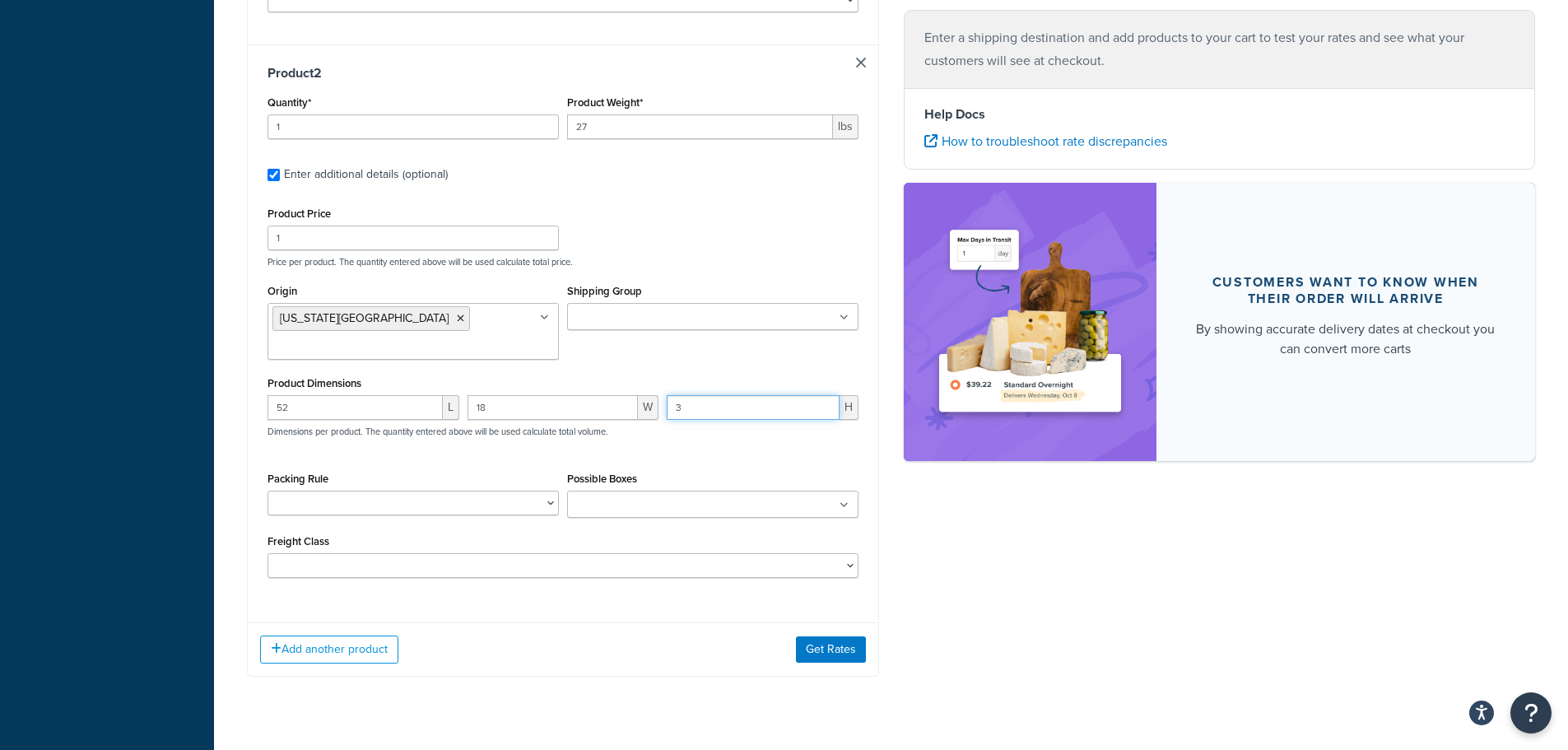
scroll to position [1032, 0]
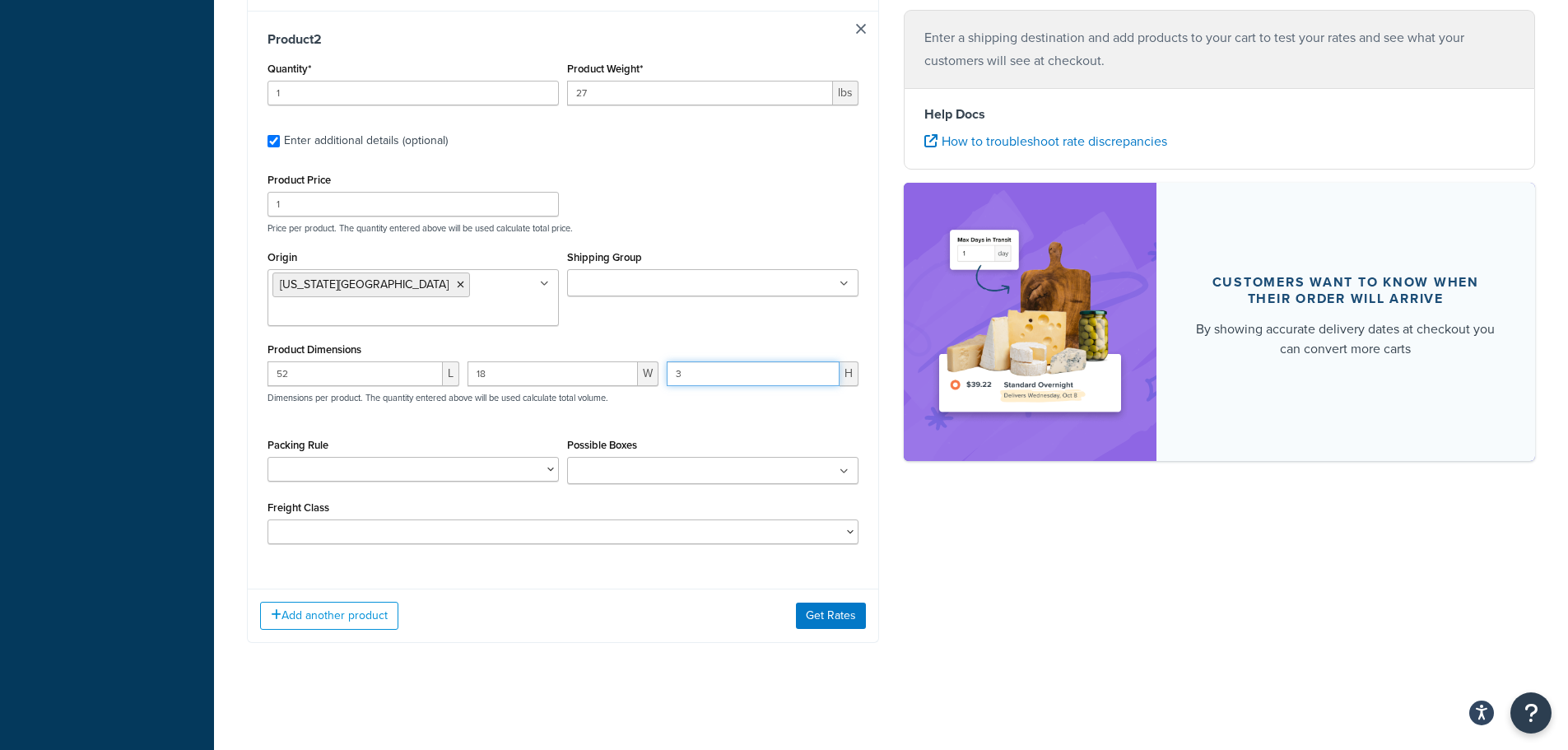
type input "3"
click at [394, 539] on select "50 55 60 65 70 77.5 85 92.5 100 110 125 150 175 200 250 300 400 500" at bounding box center [563, 532] width 591 height 25
click at [823, 615] on button "Get Rates" at bounding box center [831, 616] width 70 height 26
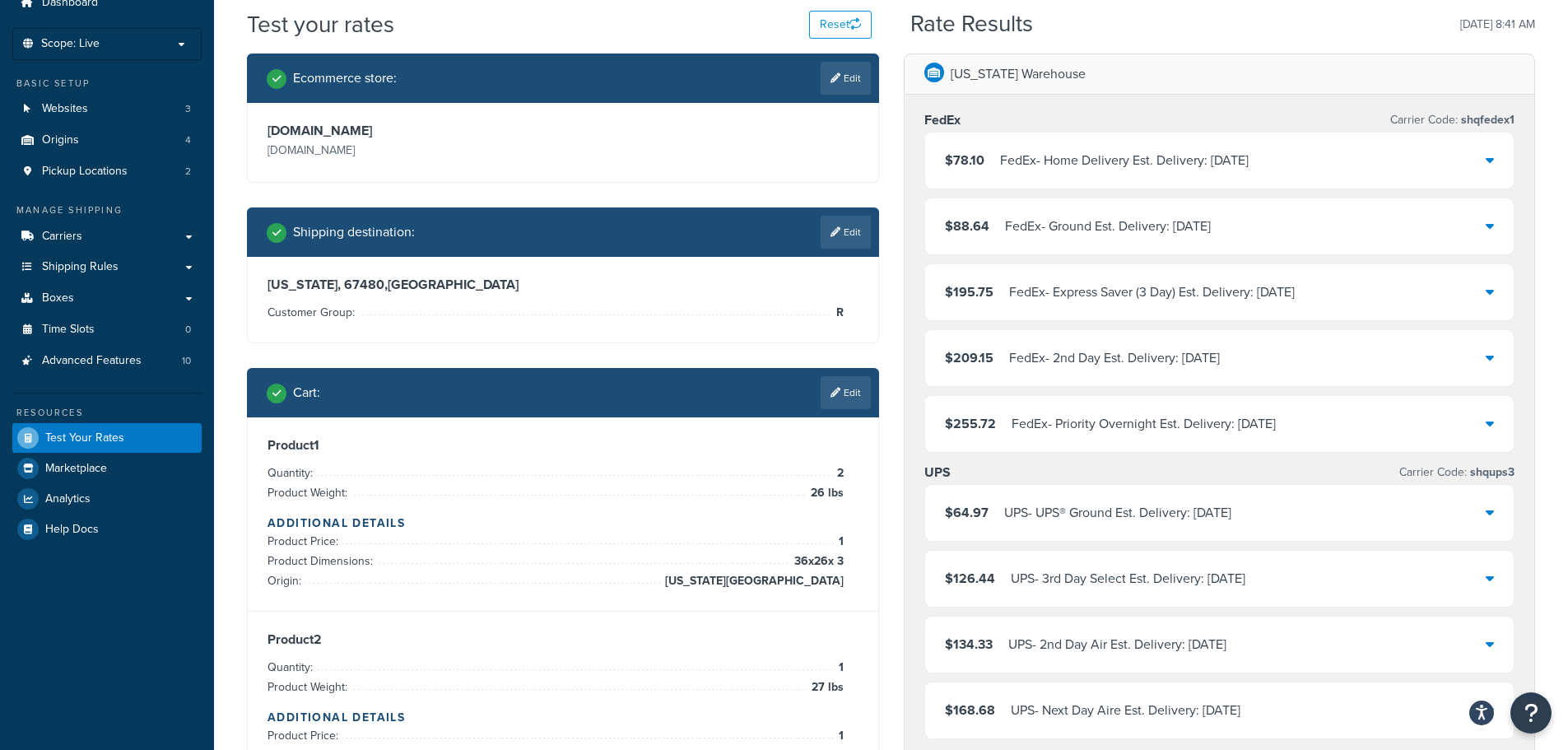
scroll to position [165, 0]
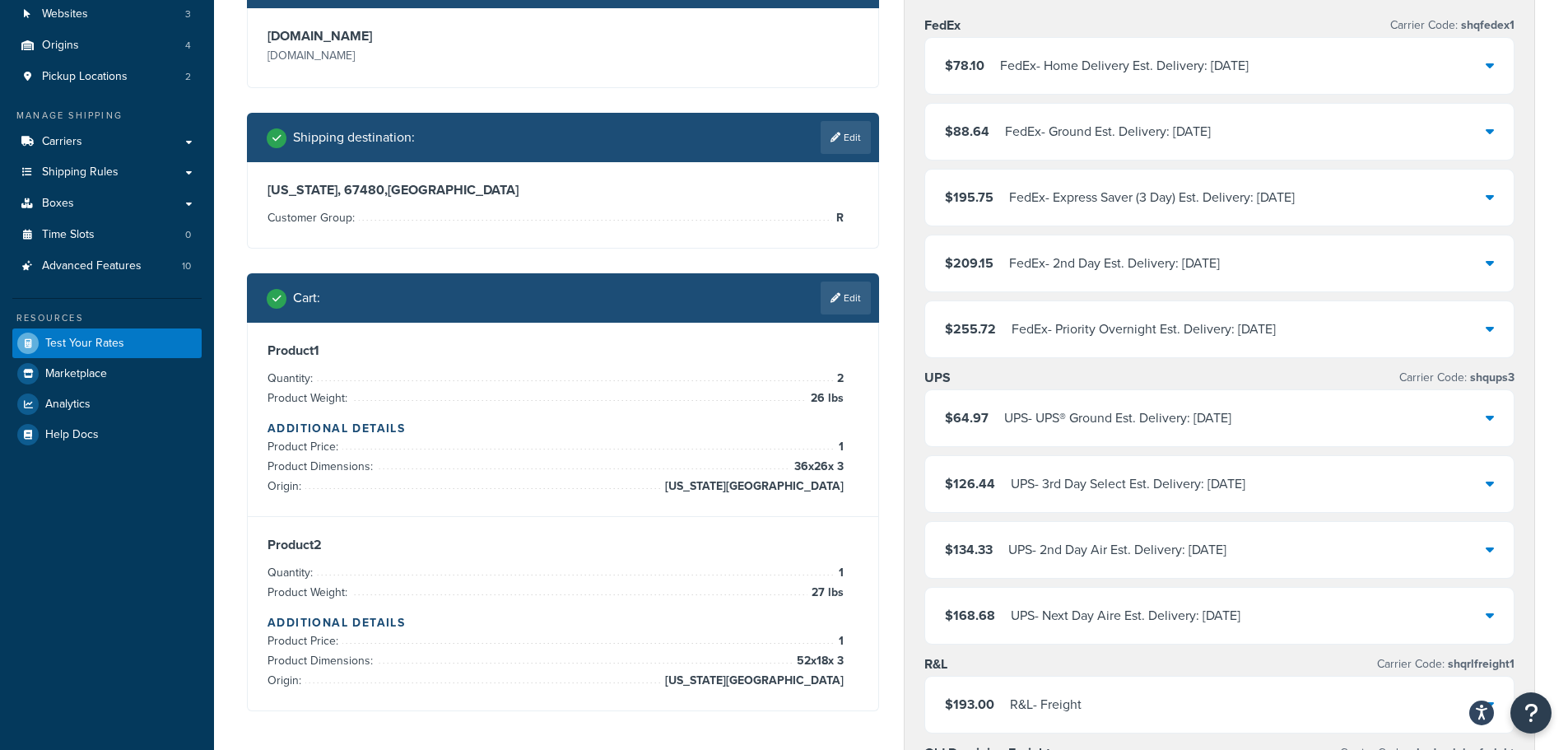
click at [1133, 424] on div "UPS - UPS® Ground Est. Delivery: [DATE]" at bounding box center [1118, 418] width 228 height 23
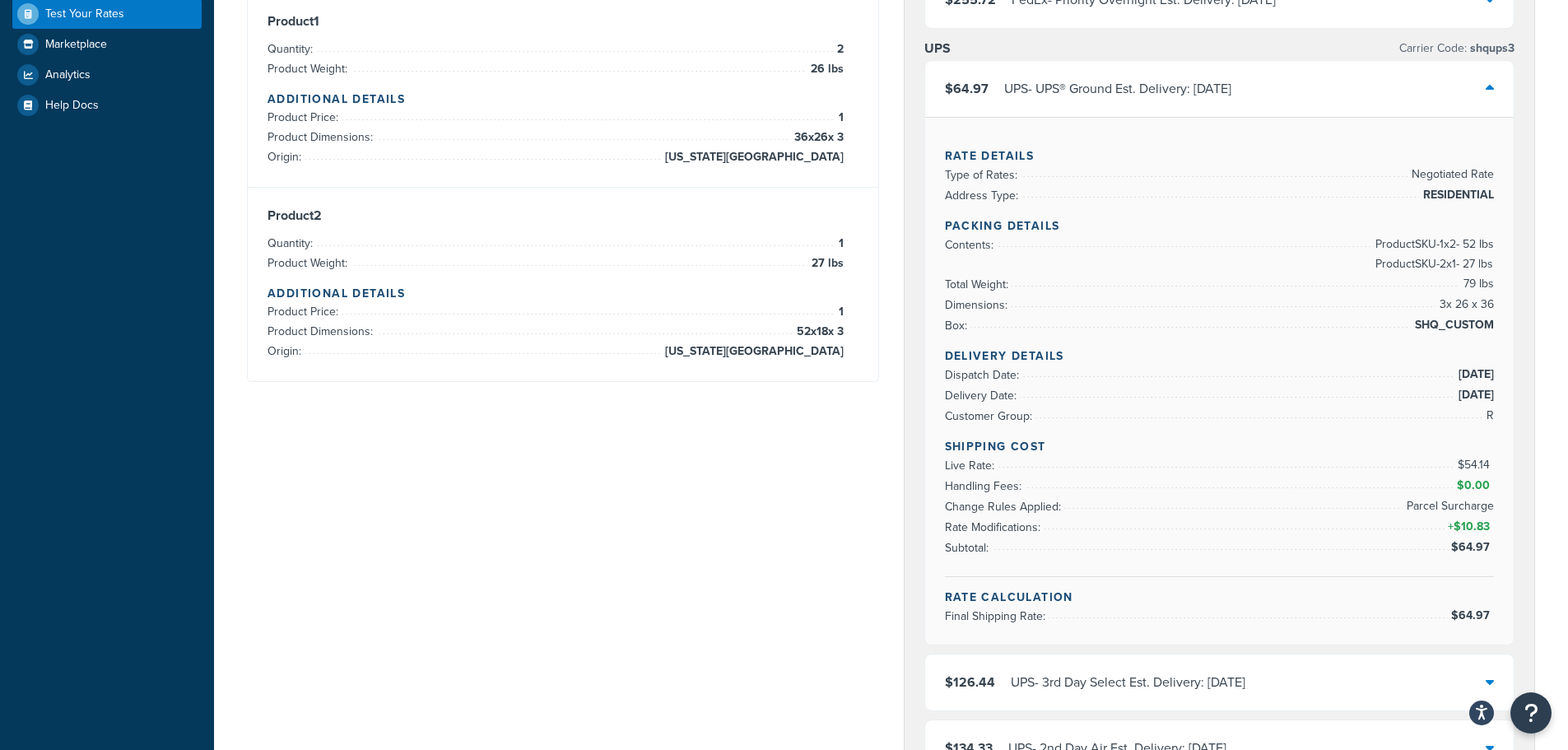
scroll to position [411, 0]
